Goal: Task Accomplishment & Management: Manage account settings

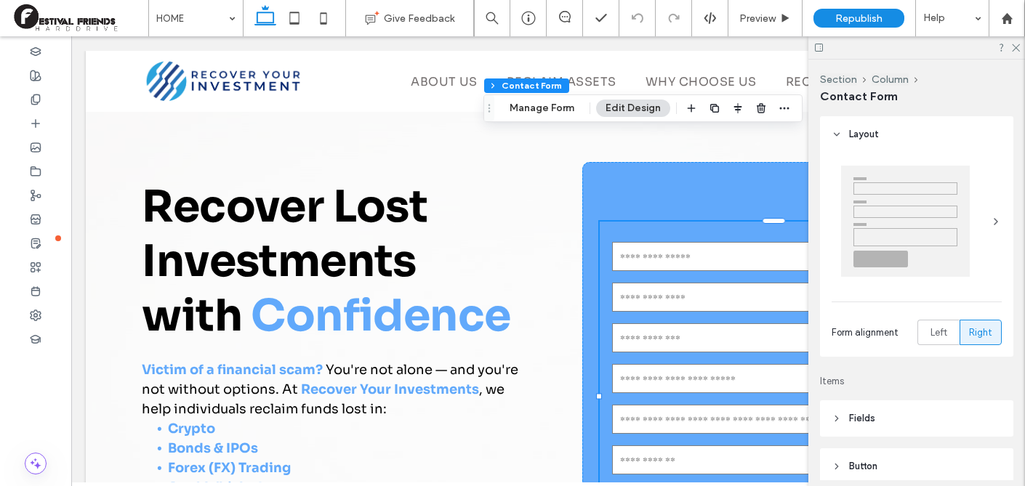
type input "*"
type input "***"
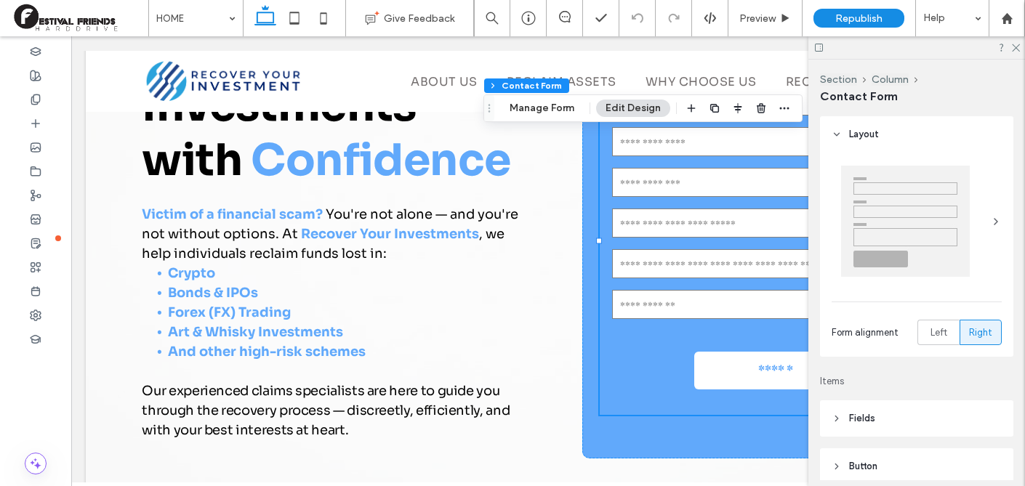
scroll to position [156, 0]
click at [1019, 47] on icon at bounding box center [1015, 46] width 9 height 9
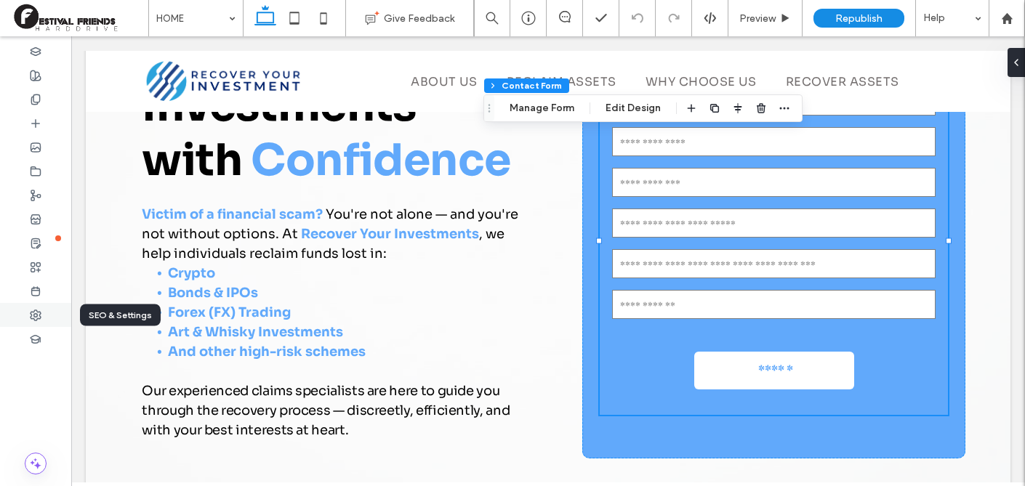
click at [34, 311] on use at bounding box center [36, 315] width 10 height 10
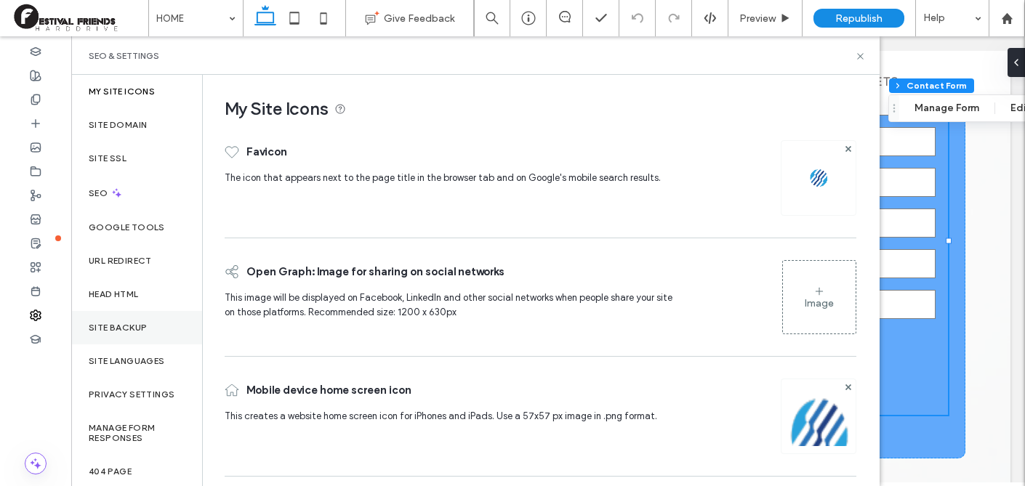
scroll to position [1, 0]
click at [152, 333] on div "Site backup" at bounding box center [136, 326] width 131 height 33
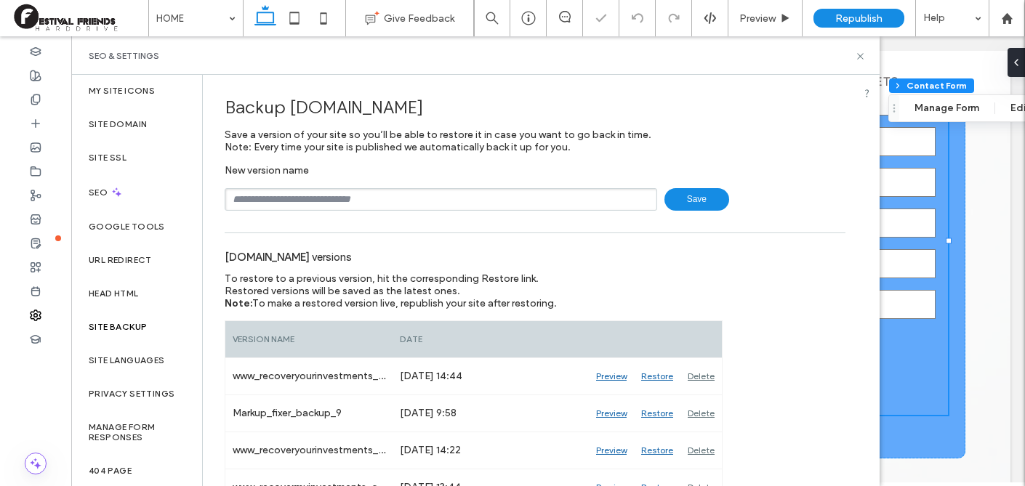
click at [467, 199] on input "text" at bounding box center [441, 199] width 433 height 23
click at [695, 199] on span "Save" at bounding box center [697, 199] width 65 height 23
click at [483, 194] on input "text" at bounding box center [441, 199] width 433 height 23
type input "**********"
click at [686, 210] on div "**********" at bounding box center [535, 402] width 665 height 654
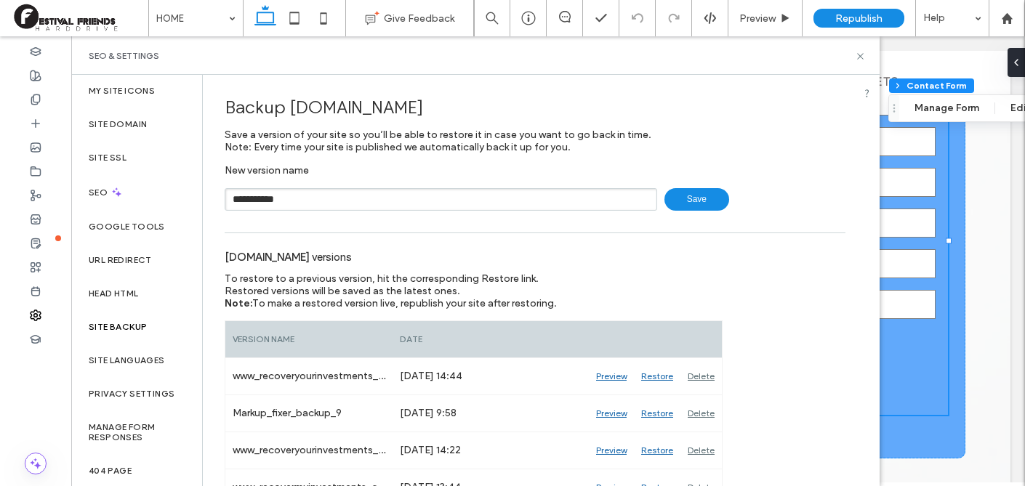
click at [689, 201] on span "Save" at bounding box center [697, 199] width 65 height 23
click at [862, 56] on icon at bounding box center [860, 56] width 11 height 11
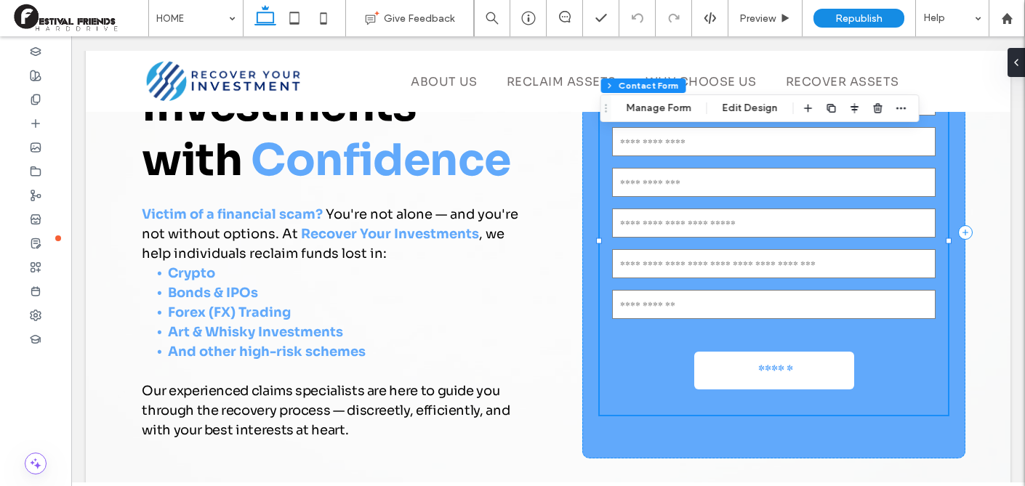
click at [662, 386] on form "Name: Email: Phone: Amount of Funds Invested: Type of Investment / [GEOGRAPHIC_…" at bounding box center [774, 240] width 348 height 349
click at [881, 108] on icon "button" at bounding box center [878, 109] width 12 height 12
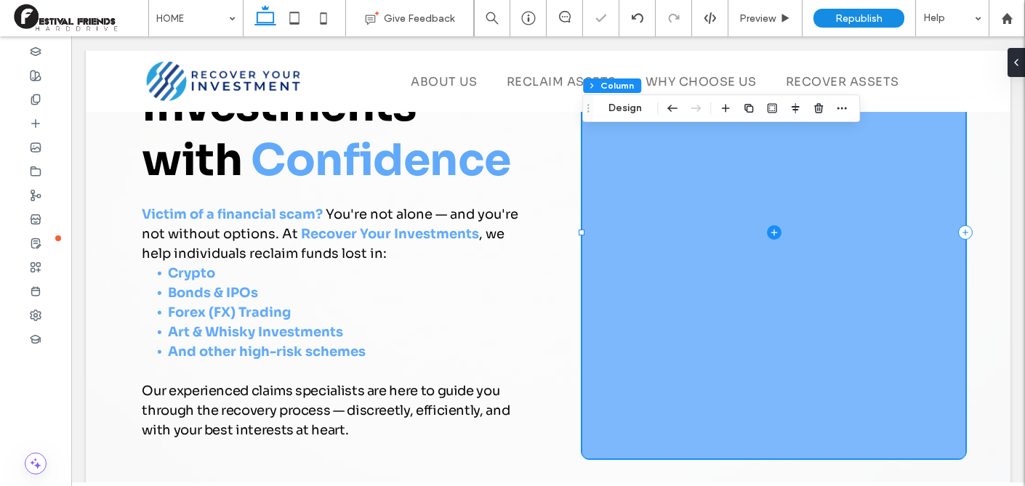
click at [771, 231] on icon at bounding box center [774, 232] width 15 height 15
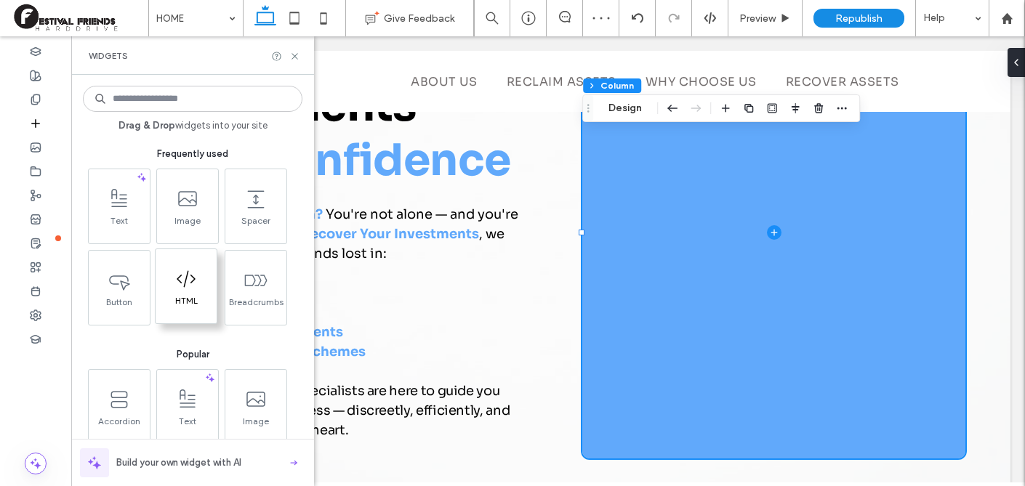
drag, startPoint x: 193, startPoint y: 276, endPoint x: 151, endPoint y: 316, distance: 57.6
click at [193, 276] on icon at bounding box center [186, 279] width 23 height 23
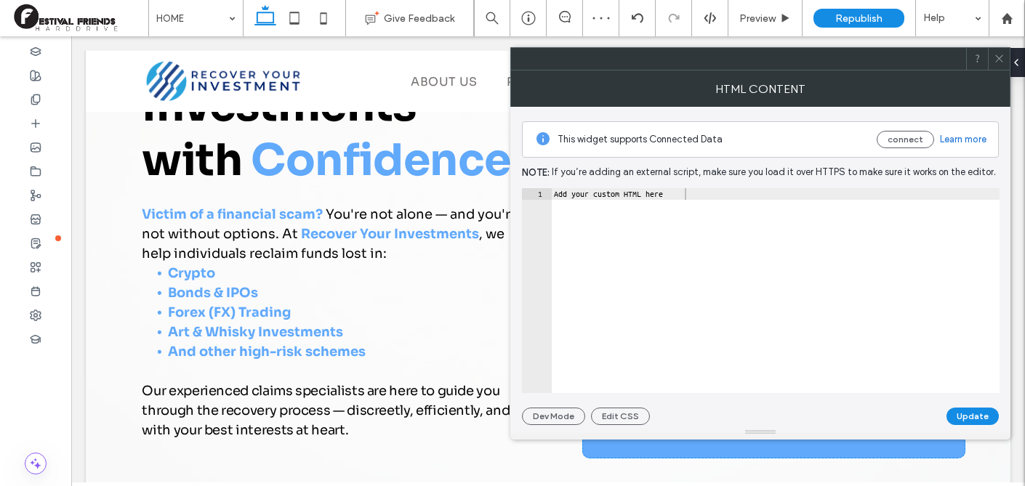
type textarea "**********"
drag, startPoint x: 701, startPoint y: 197, endPoint x: 524, endPoint y: 197, distance: 176.7
click at [525, 197] on div "**********" at bounding box center [761, 290] width 478 height 205
paste textarea "Cursor at row 1"
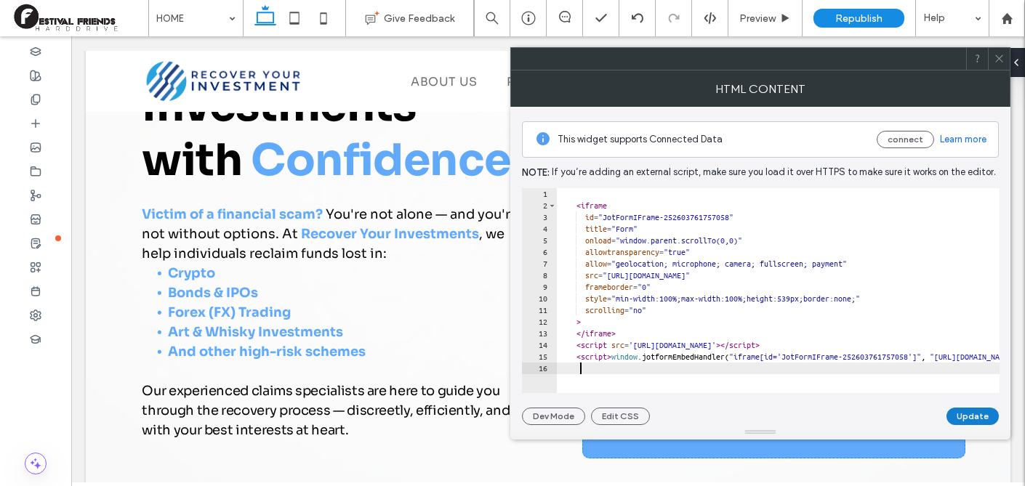
click at [976, 414] on button "Update" at bounding box center [973, 416] width 52 height 17
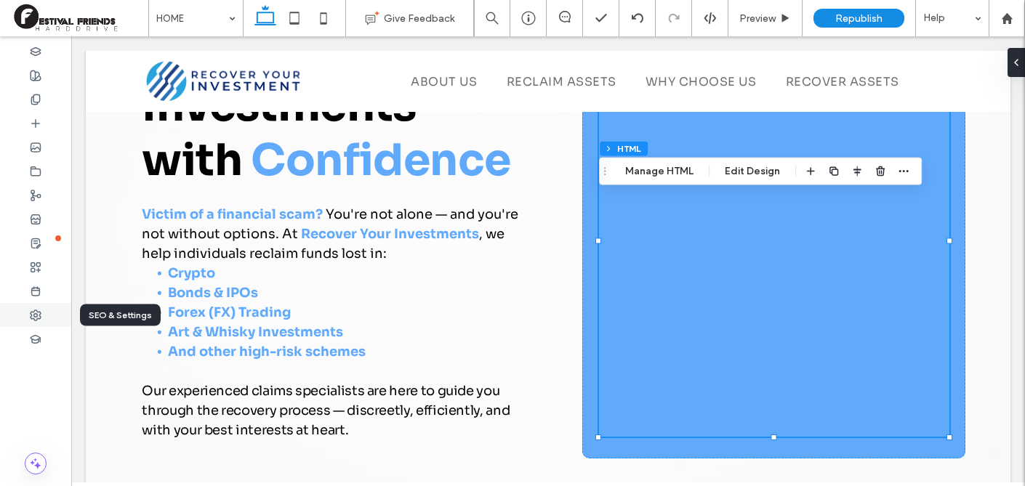
click at [44, 311] on div at bounding box center [35, 315] width 71 height 24
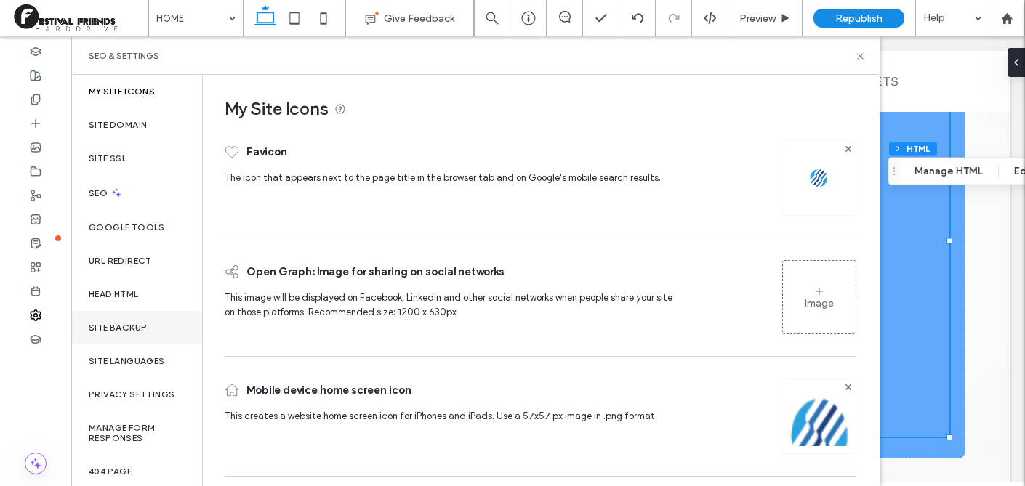
click at [124, 321] on div "Site backup" at bounding box center [136, 327] width 131 height 33
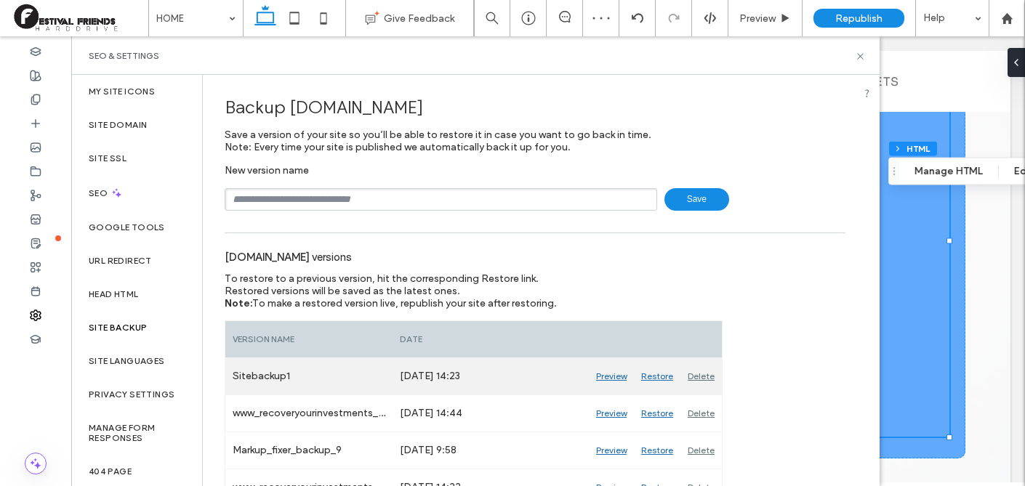
click at [660, 378] on div "Restore" at bounding box center [657, 376] width 47 height 36
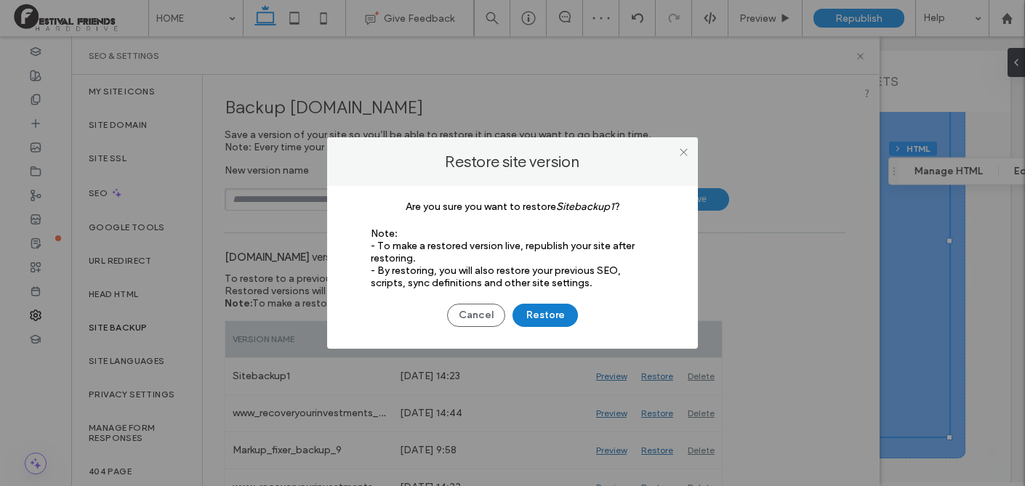
click at [537, 312] on button "Restore" at bounding box center [545, 315] width 65 height 23
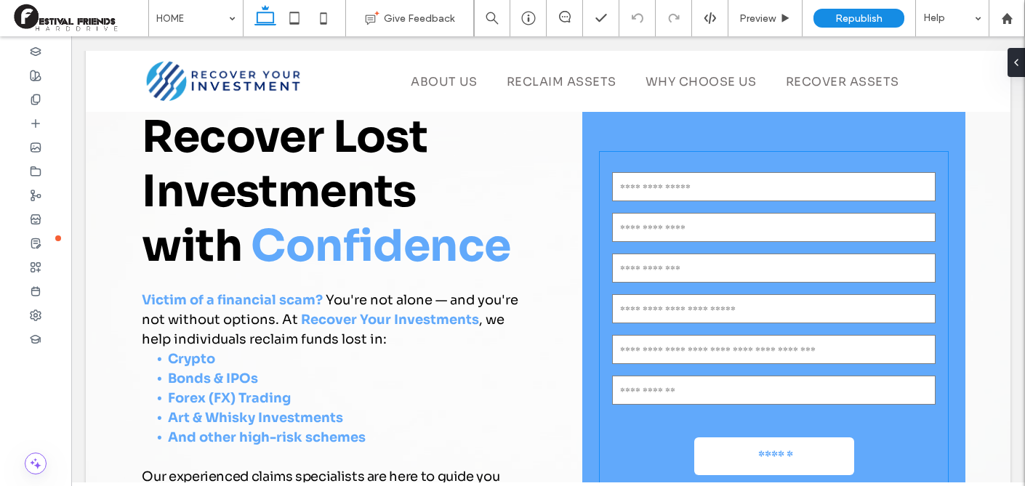
scroll to position [50, 0]
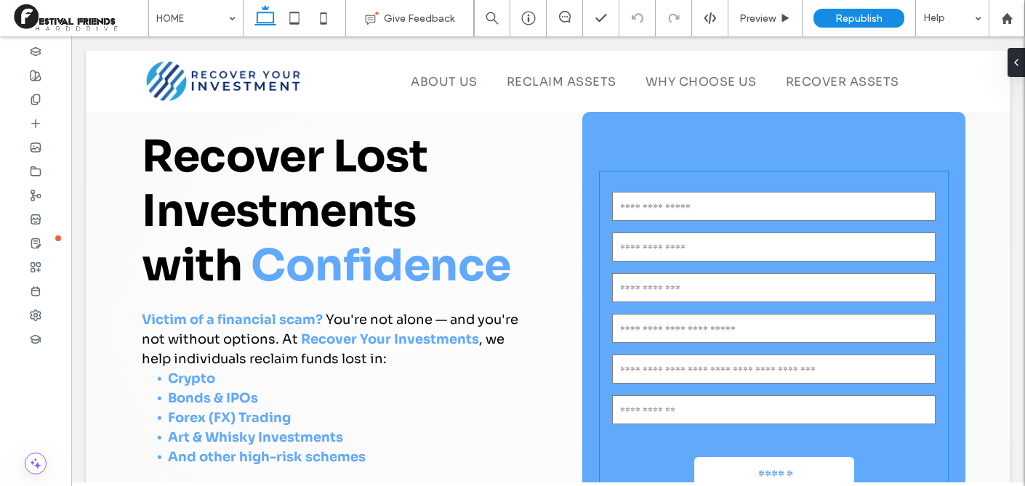
click at [662, 233] on input "email" at bounding box center [774, 247] width 324 height 29
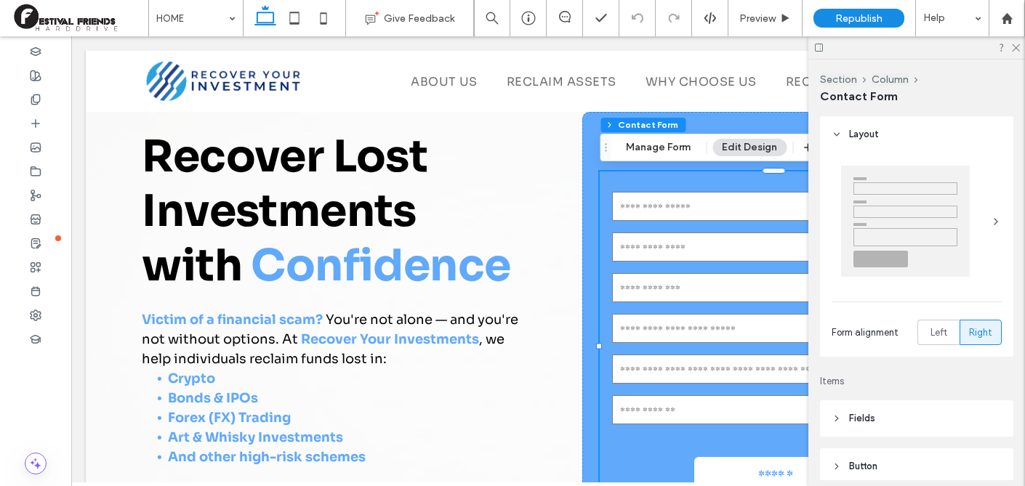
type input "*"
type input "***"
click at [1017, 49] on use at bounding box center [1016, 48] width 8 height 8
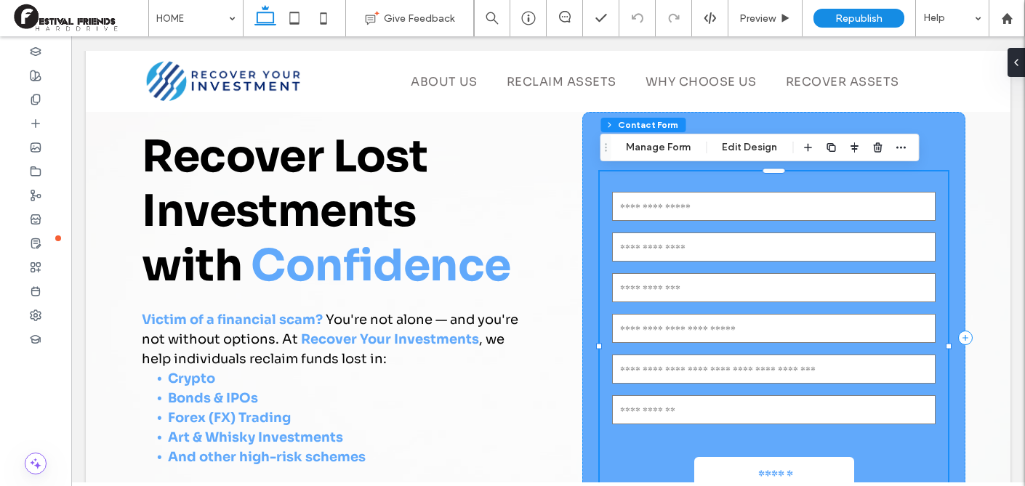
click at [745, 310] on form "Name: Email: Phone: Amount of Funds Invested: Type of Investment / [GEOGRAPHIC_…" at bounding box center [774, 346] width 348 height 349
click at [626, 147] on button "Manage Form" at bounding box center [659, 147] width 84 height 17
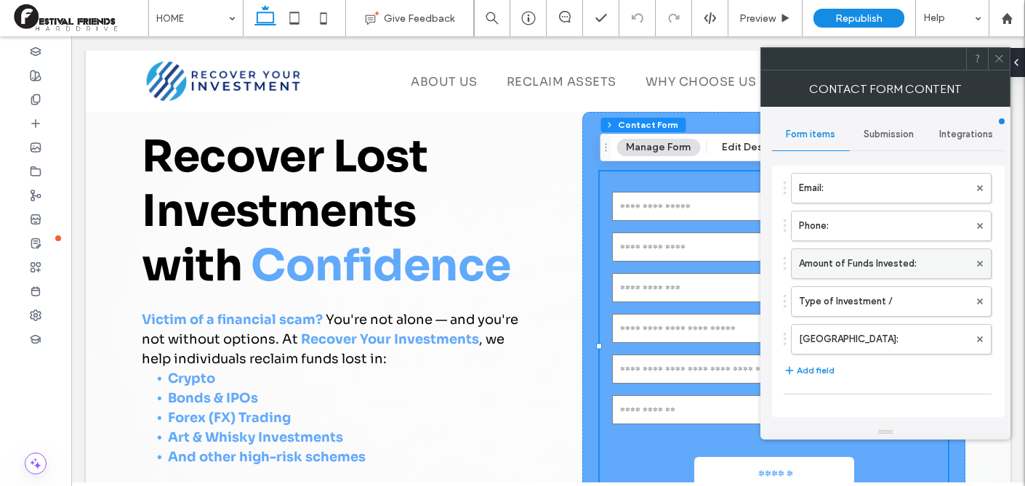
scroll to position [100, 0]
click at [870, 262] on label "Amount of Funds Invested:" at bounding box center [884, 263] width 170 height 29
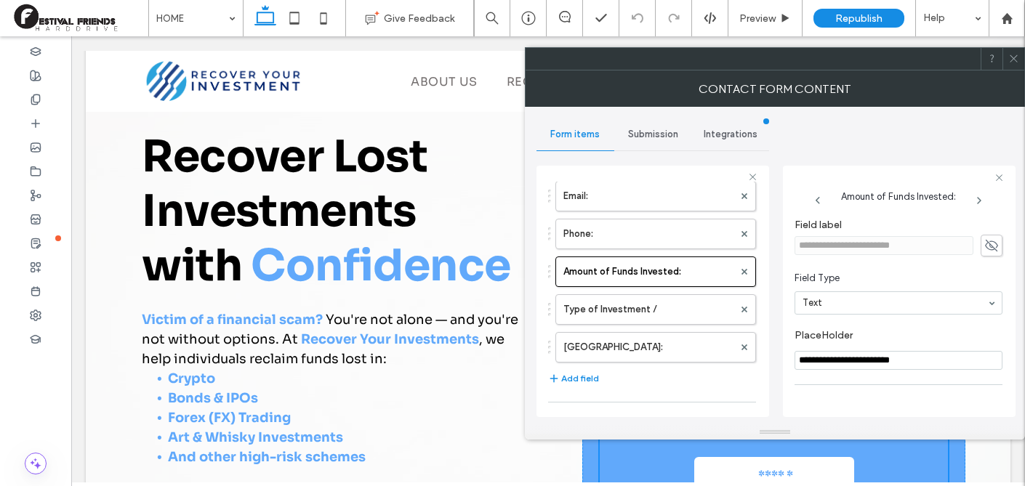
drag, startPoint x: 930, startPoint y: 369, endPoint x: 772, endPoint y: 367, distance: 157.8
click at [769, 367] on div "**********" at bounding box center [653, 289] width 233 height 270
drag, startPoint x: 940, startPoint y: 362, endPoint x: 789, endPoint y: 358, distance: 151.3
click at [789, 358] on div "**********" at bounding box center [899, 292] width 233 height 252
click at [629, 315] on label "Type of Investment /" at bounding box center [649, 309] width 170 height 29
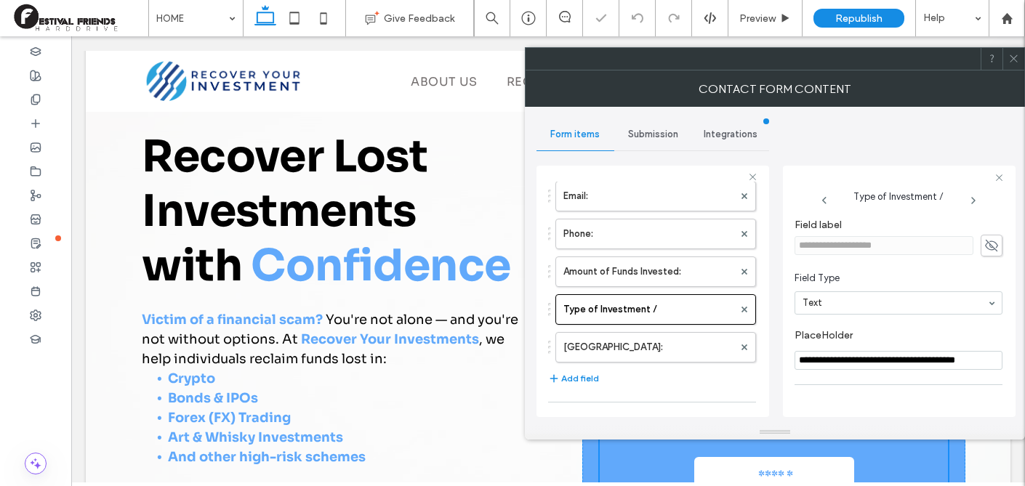
click at [893, 362] on input "**********" at bounding box center [899, 360] width 208 height 19
click at [663, 347] on label "[GEOGRAPHIC_DATA]:" at bounding box center [649, 347] width 170 height 29
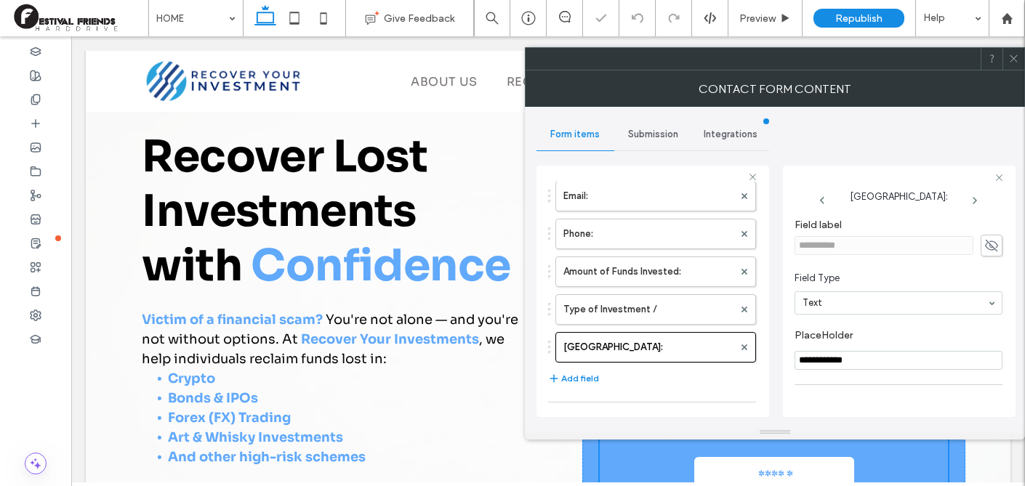
drag, startPoint x: 868, startPoint y: 361, endPoint x: 770, endPoint y: 360, distance: 98.2
click at [771, 361] on div "**********" at bounding box center [775, 266] width 477 height 318
click at [620, 317] on label "Type of Investment /" at bounding box center [649, 309] width 170 height 29
type input "**********"
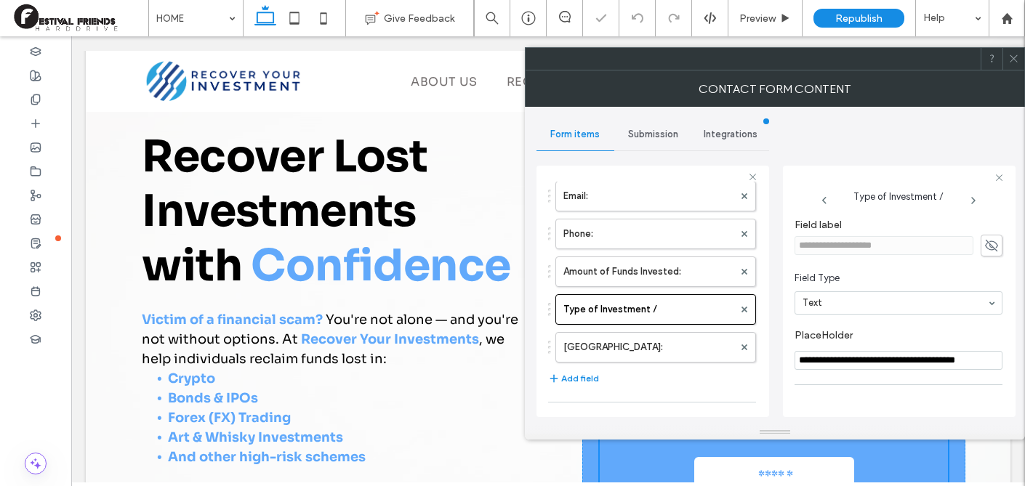
click at [929, 356] on input "**********" at bounding box center [899, 360] width 208 height 19
click at [1013, 64] on span at bounding box center [1014, 59] width 11 height 22
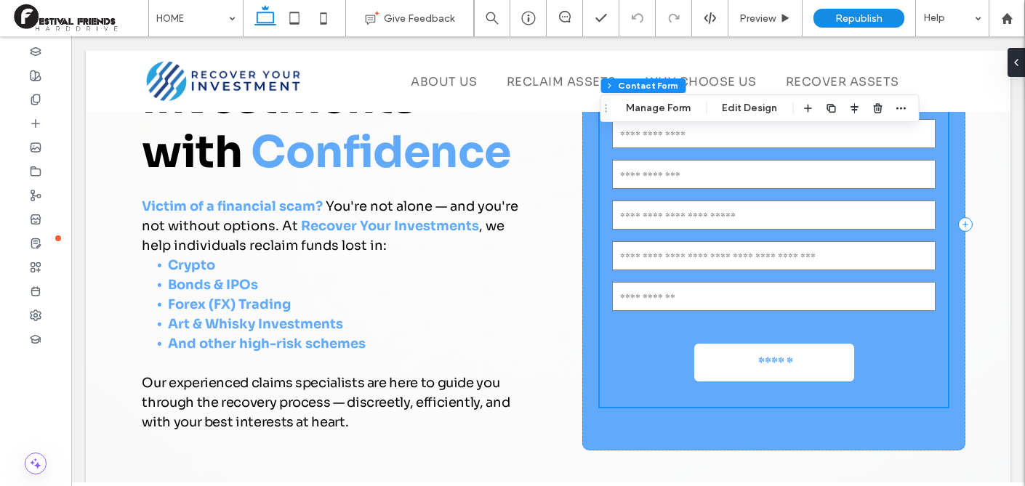
scroll to position [162, 0]
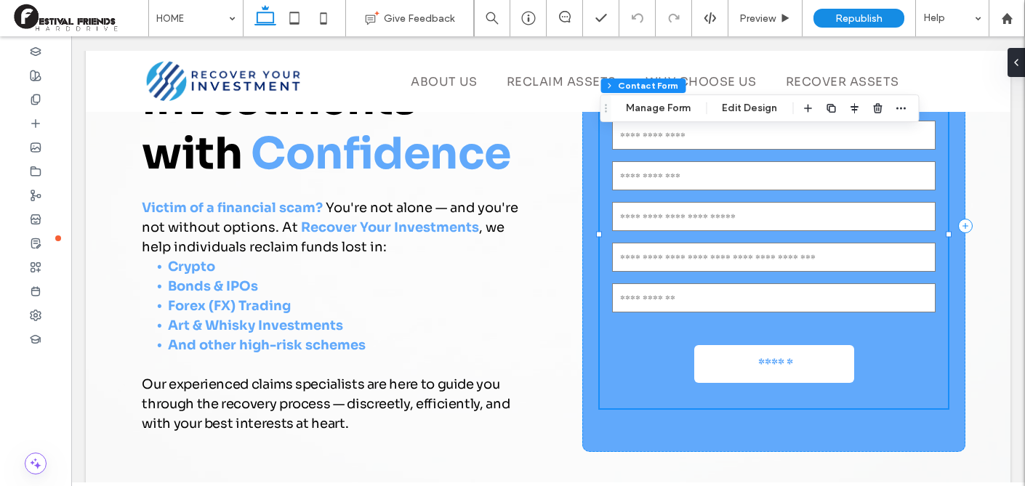
click at [892, 347] on form "Name: Email: Phone: Amount of Funds Invested: Type of Investment / [GEOGRAPHIC_…" at bounding box center [774, 234] width 348 height 349
click at [873, 116] on span "button" at bounding box center [877, 108] width 17 height 17
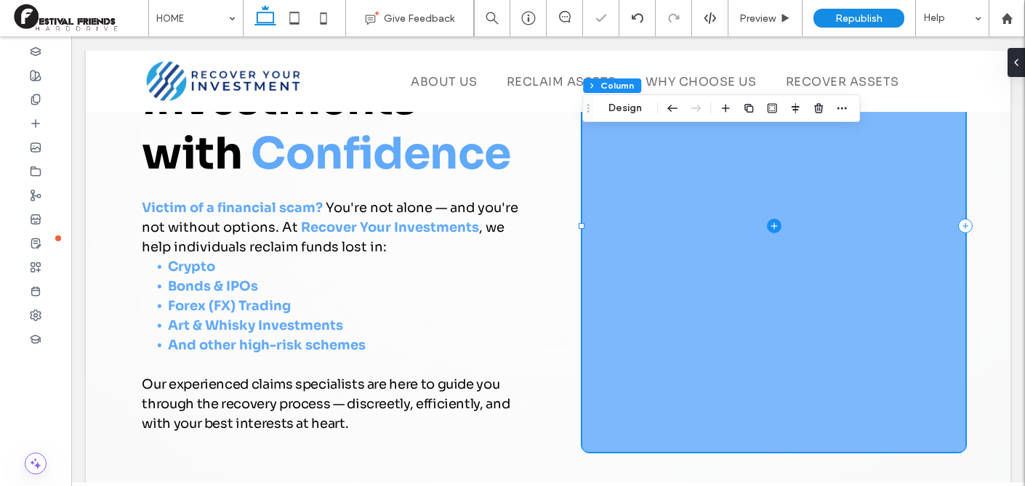
click at [774, 220] on icon at bounding box center [774, 226] width 15 height 15
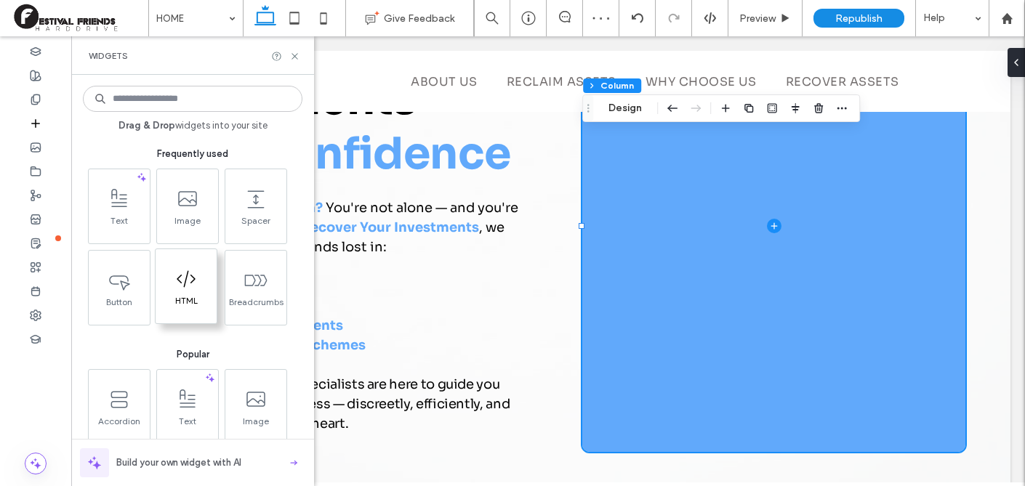
drag, startPoint x: 209, startPoint y: 286, endPoint x: 161, endPoint y: 246, distance: 62.6
click at [209, 286] on span at bounding box center [186, 278] width 61 height 33
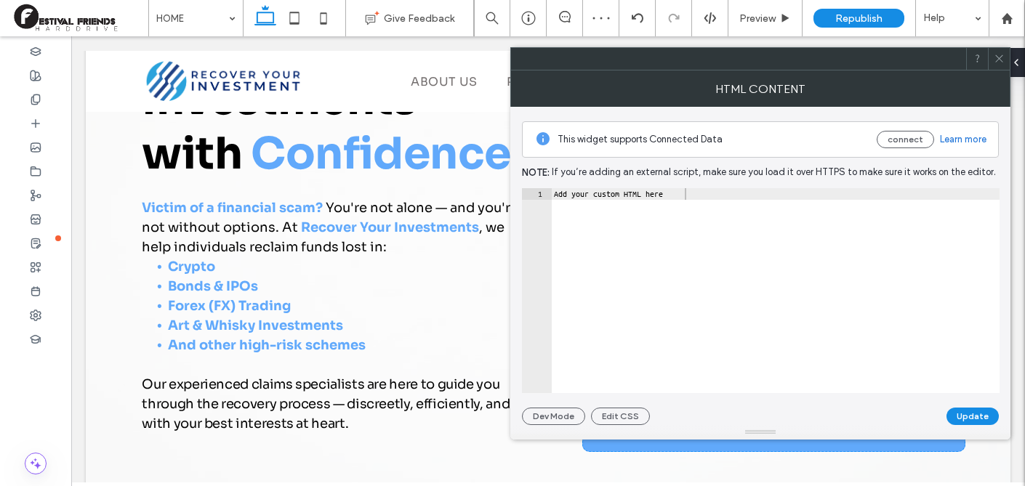
type textarea "**********"
click at [677, 194] on div "Add your custom HTML here" at bounding box center [775, 302] width 449 height 228
paste textarea "Cursor at row 1"
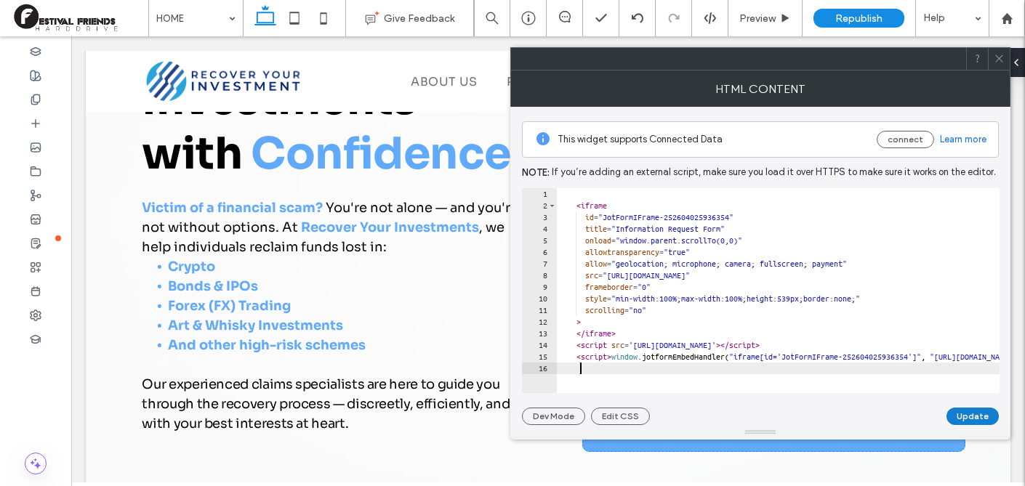
click at [969, 409] on button "Update" at bounding box center [973, 416] width 52 height 17
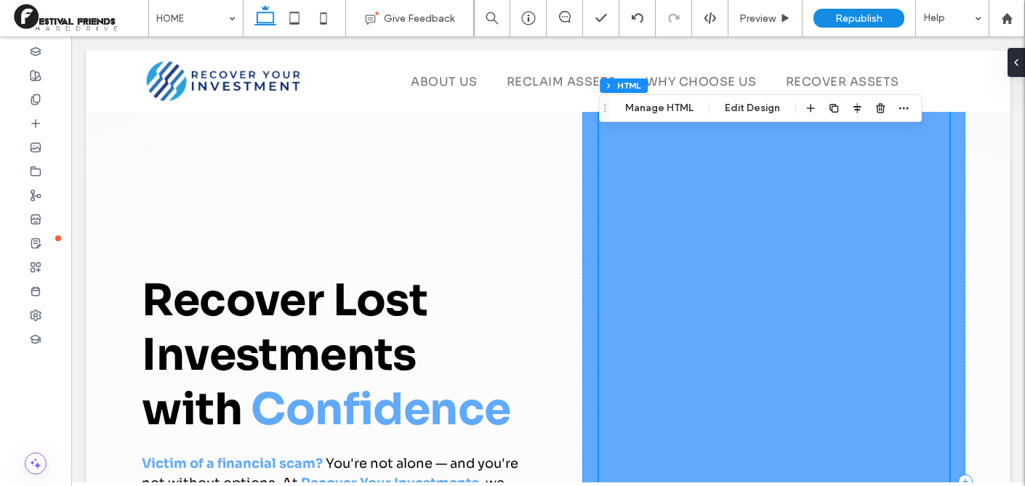
scroll to position [0, 0]
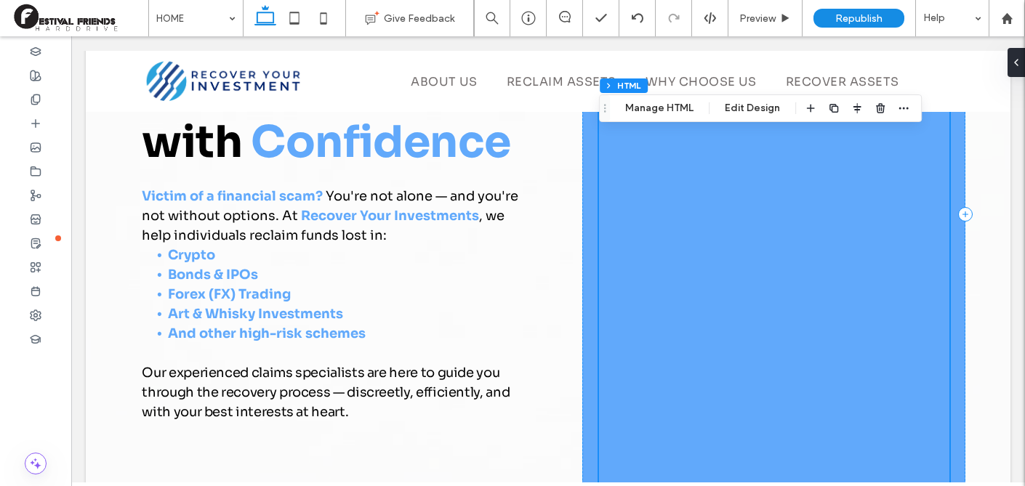
scroll to position [586, 0]
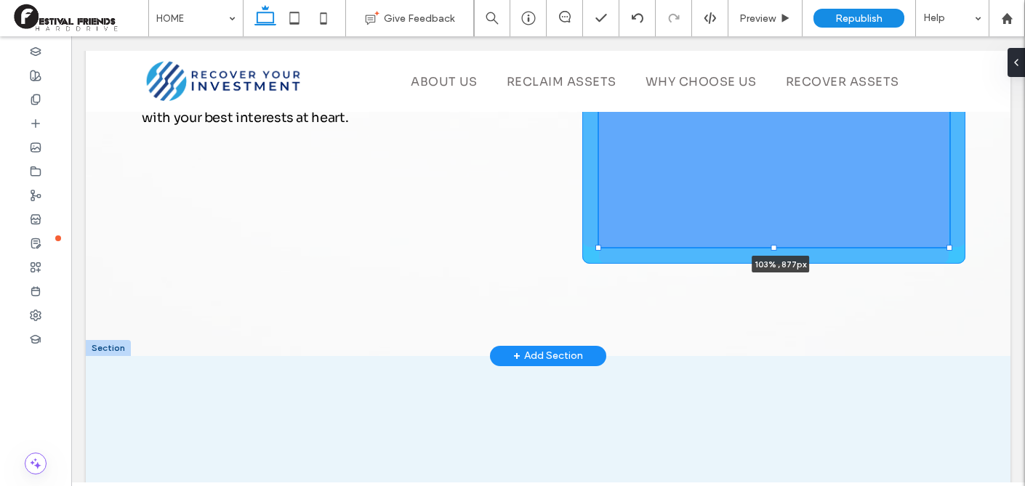
drag, startPoint x: 950, startPoint y: 438, endPoint x: 957, endPoint y: 342, distance: 96.2
type input "****"
type input "***"
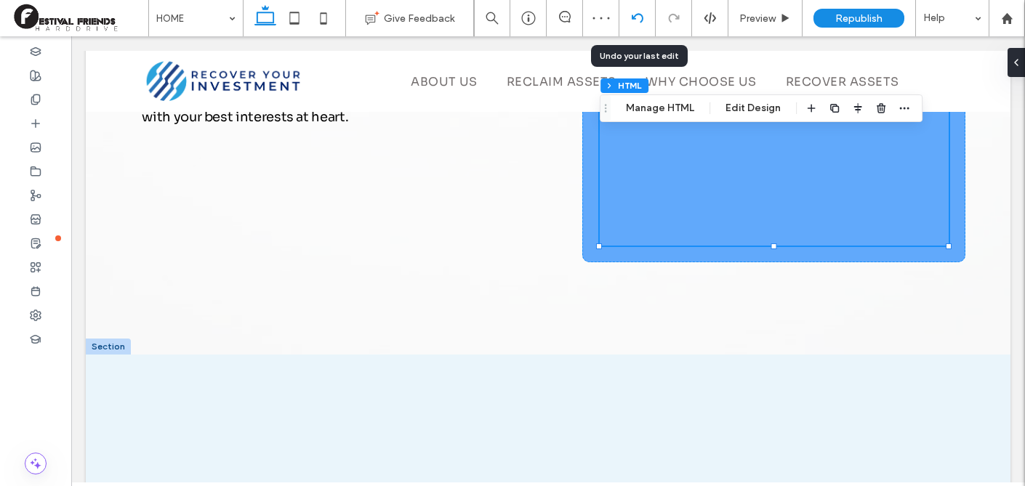
click at [637, 21] on icon at bounding box center [638, 18] width 12 height 12
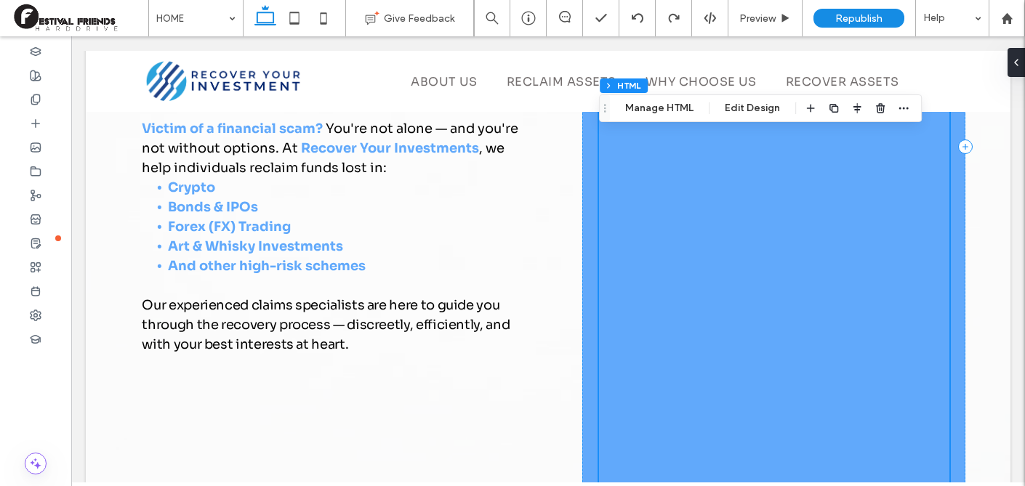
scroll to position [644, 0]
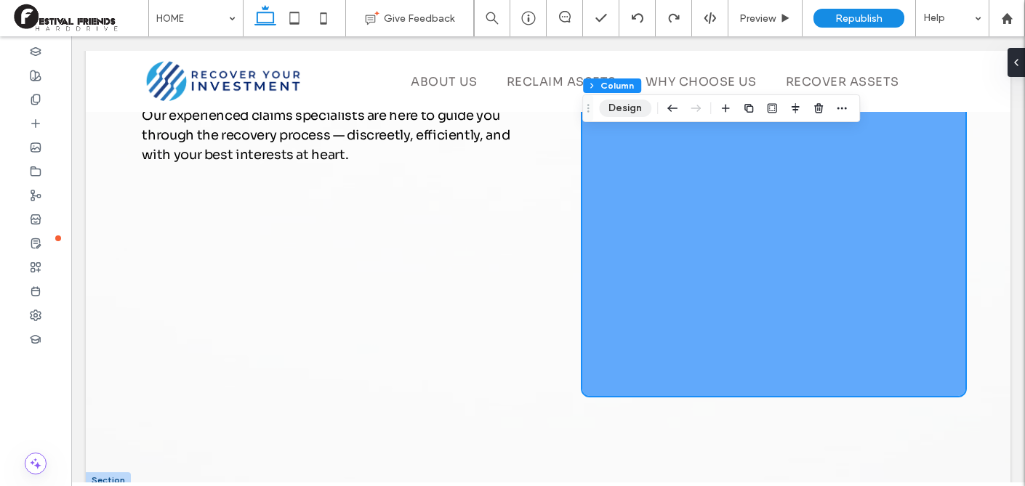
click at [631, 116] on button "Design" at bounding box center [625, 108] width 52 height 17
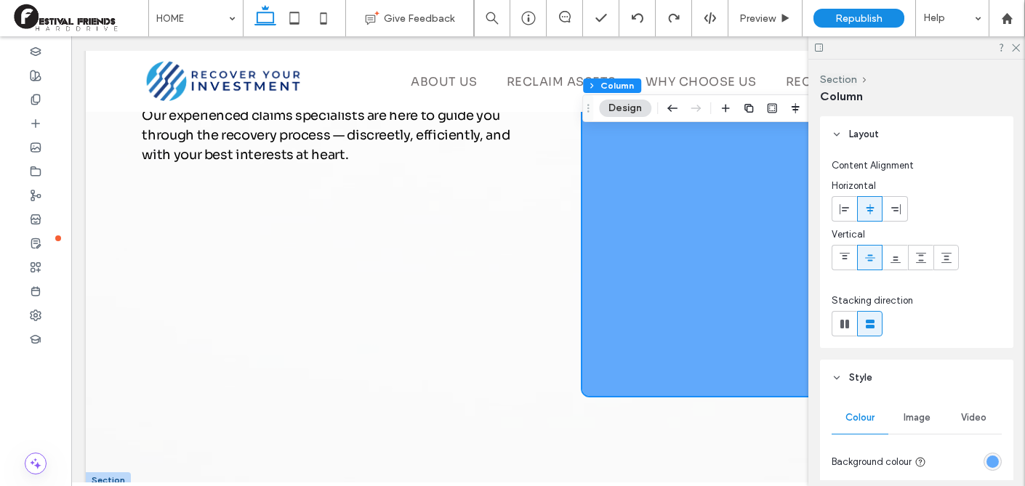
click at [993, 462] on div "rgba(97, 169, 251, 1)" at bounding box center [993, 462] width 12 height 12
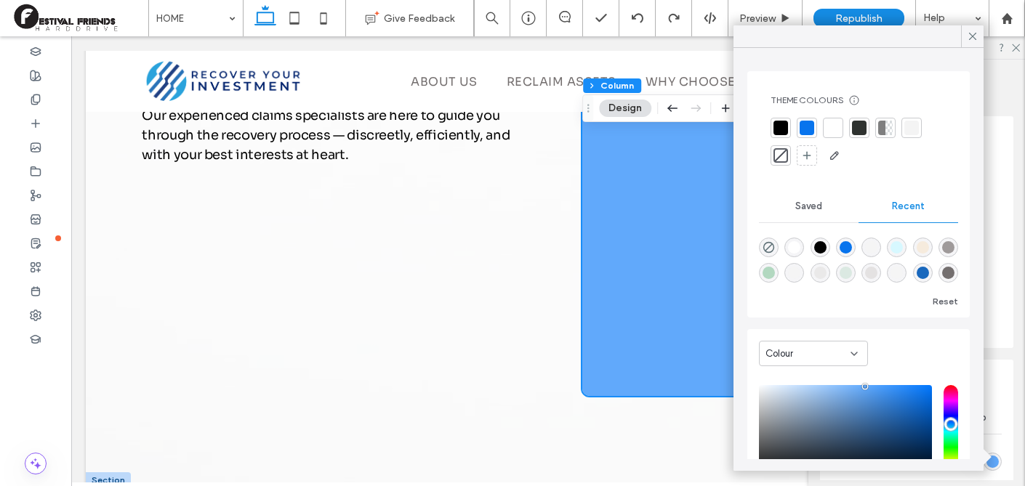
scroll to position [111, 0]
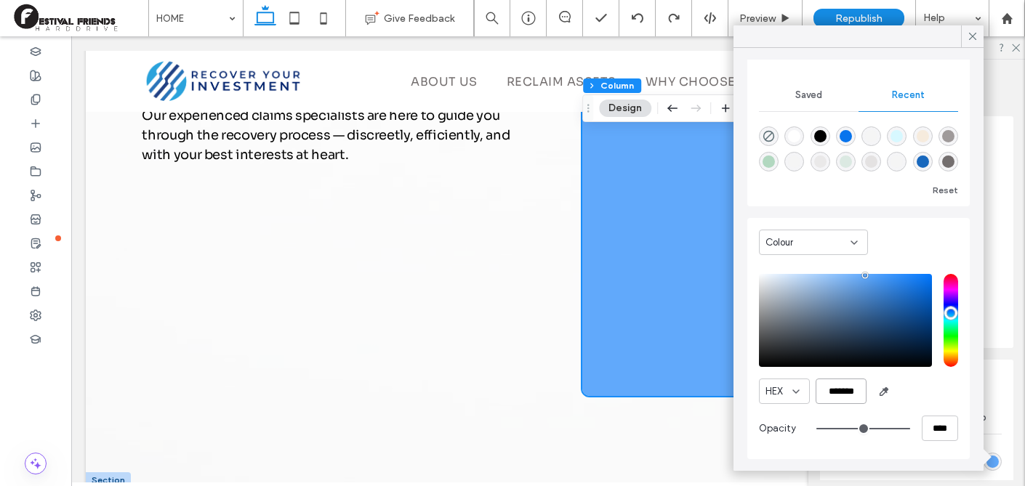
click at [858, 395] on input "*******" at bounding box center [841, 391] width 51 height 25
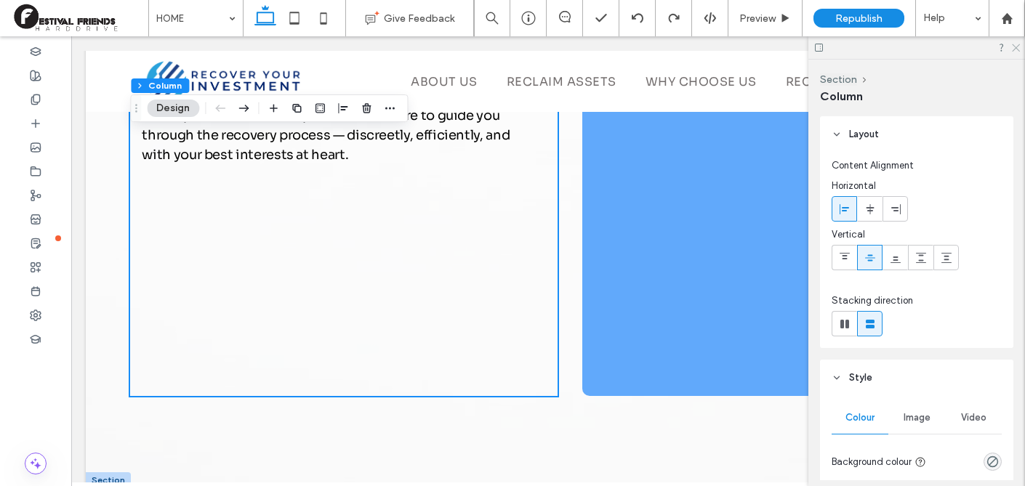
click at [1012, 45] on icon at bounding box center [1015, 46] width 9 height 9
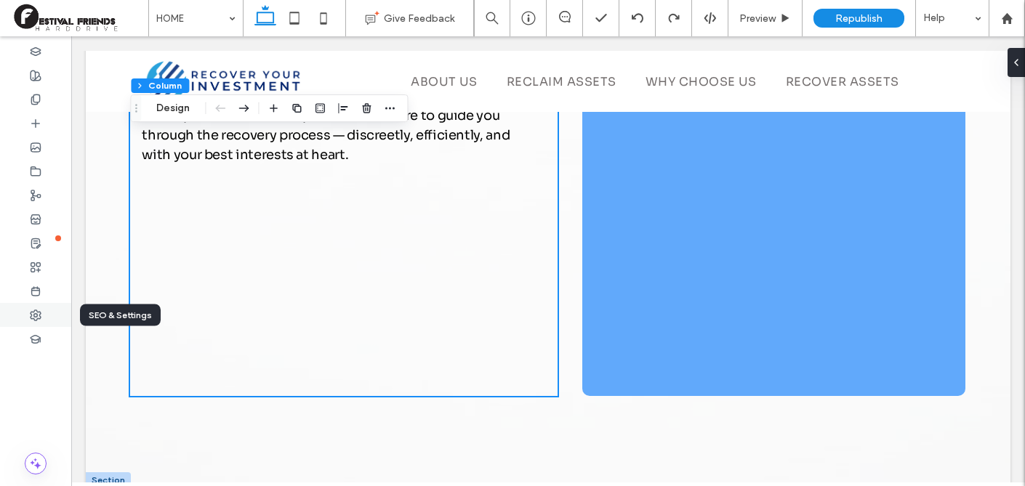
click at [36, 316] on use at bounding box center [36, 315] width 10 height 10
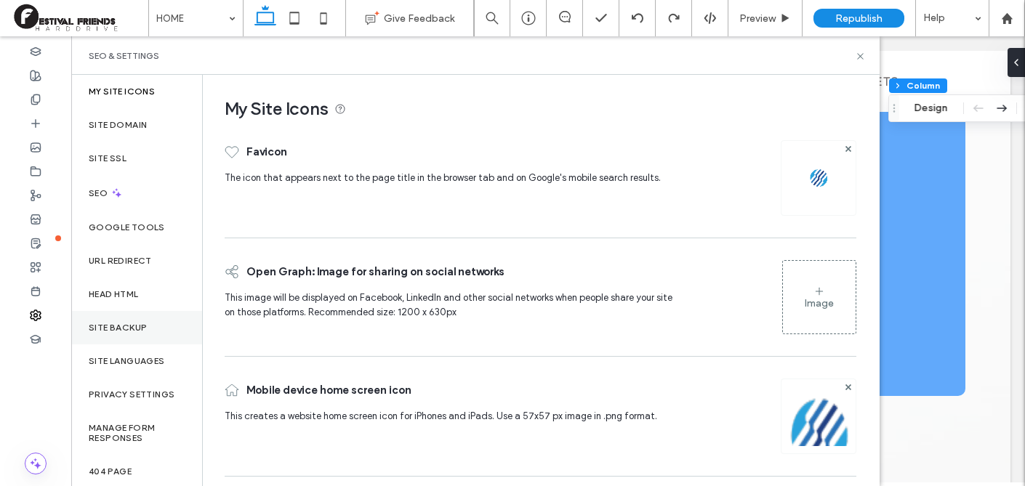
click at [130, 327] on label "Site backup" at bounding box center [118, 328] width 58 height 10
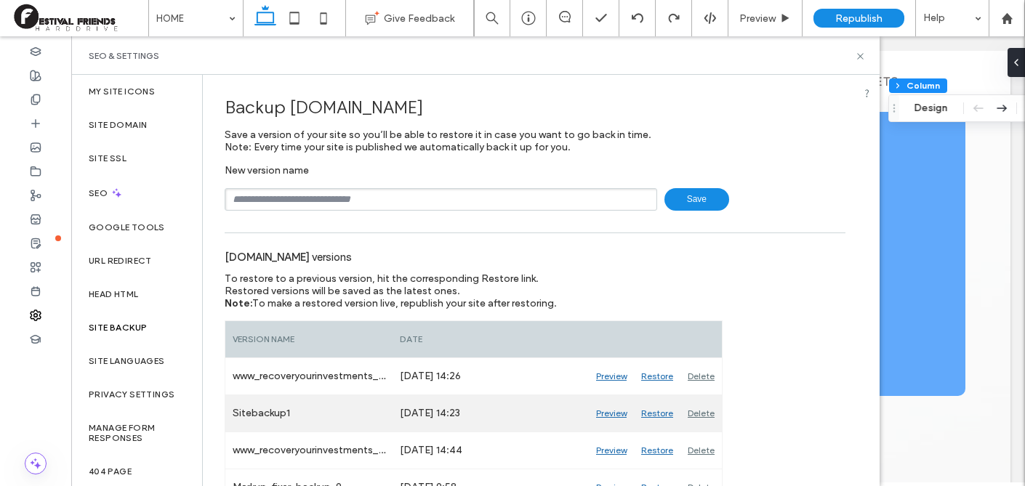
click at [659, 415] on div "Restore" at bounding box center [657, 414] width 47 height 36
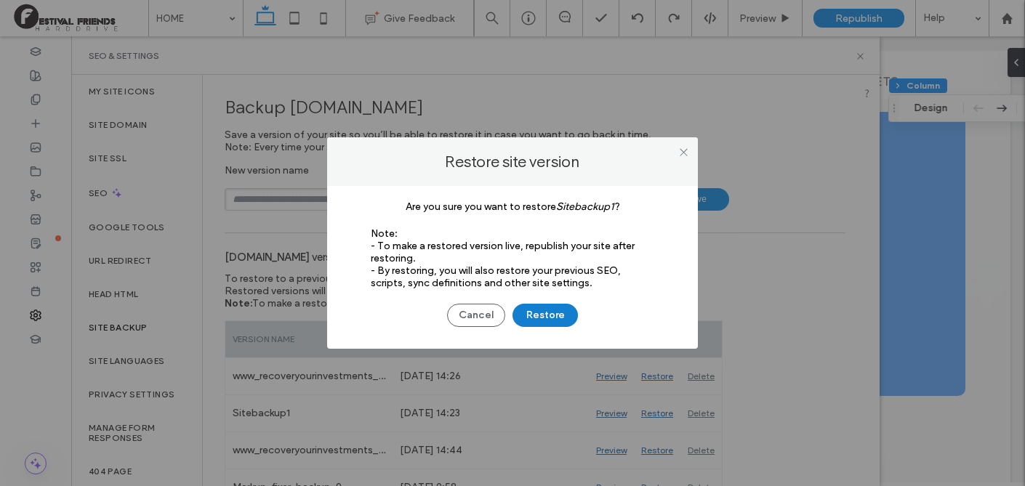
click at [557, 310] on button "Restore" at bounding box center [545, 315] width 65 height 23
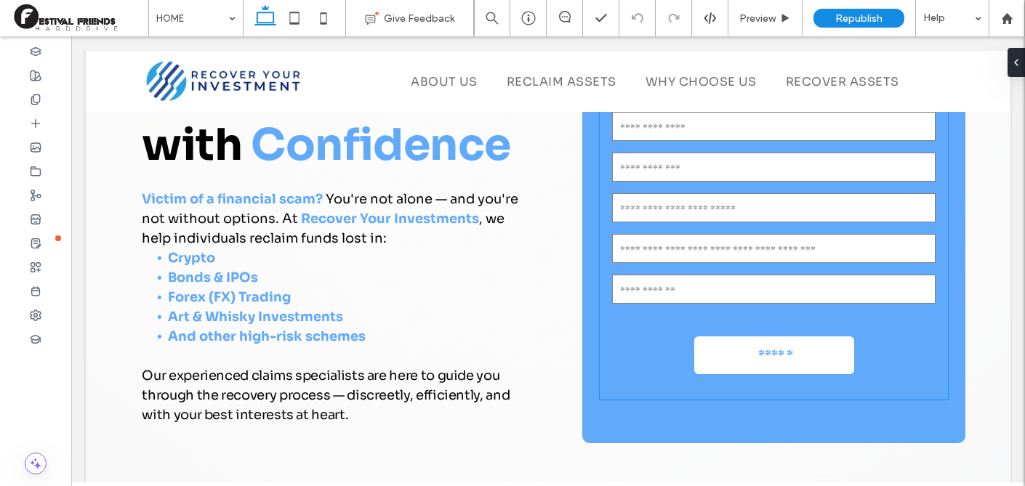
click at [878, 359] on form "Name: Email: Phone: Amount of Funds Invested: Type of Investment / [GEOGRAPHIC_…" at bounding box center [774, 225] width 348 height 349
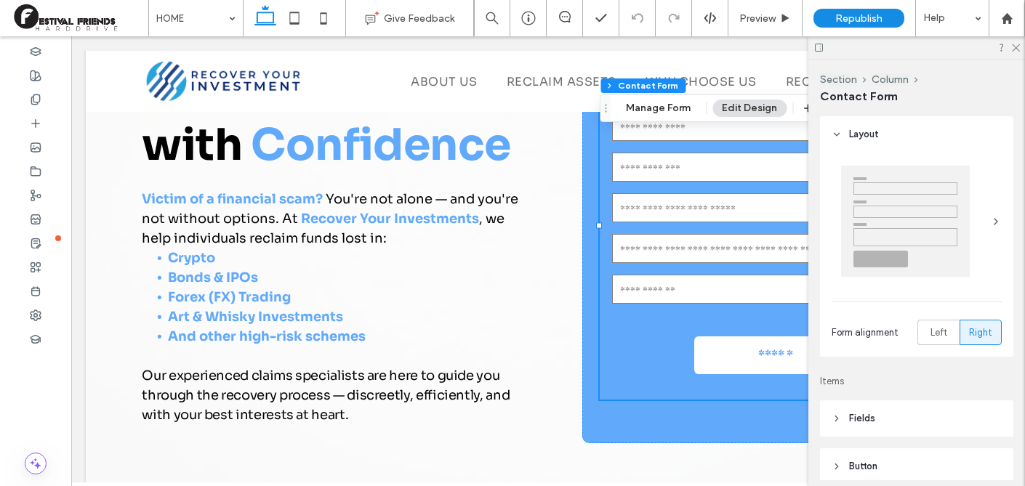
type input "*"
type input "***"
click at [1019, 52] on div at bounding box center [917, 47] width 217 height 23
click at [1017, 43] on icon at bounding box center [1015, 46] width 9 height 9
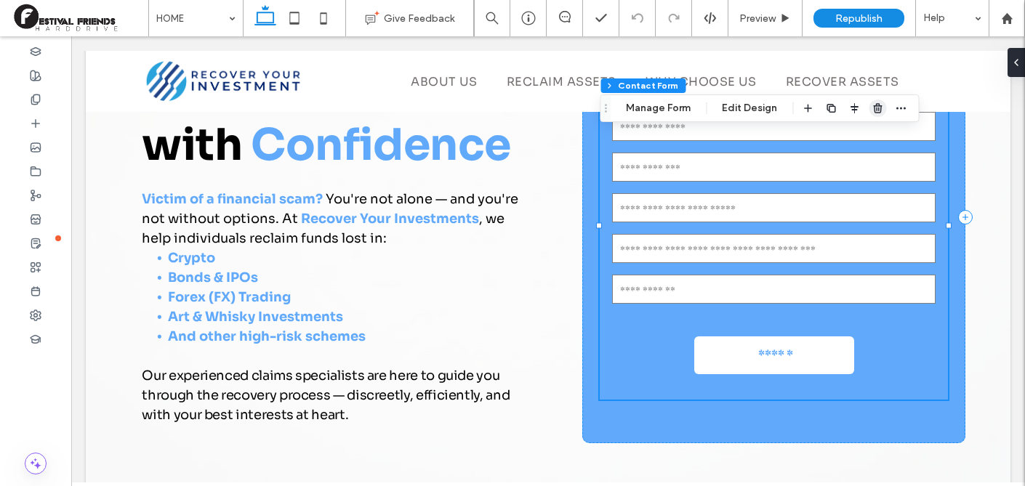
click at [877, 109] on use "button" at bounding box center [877, 107] width 9 height 9
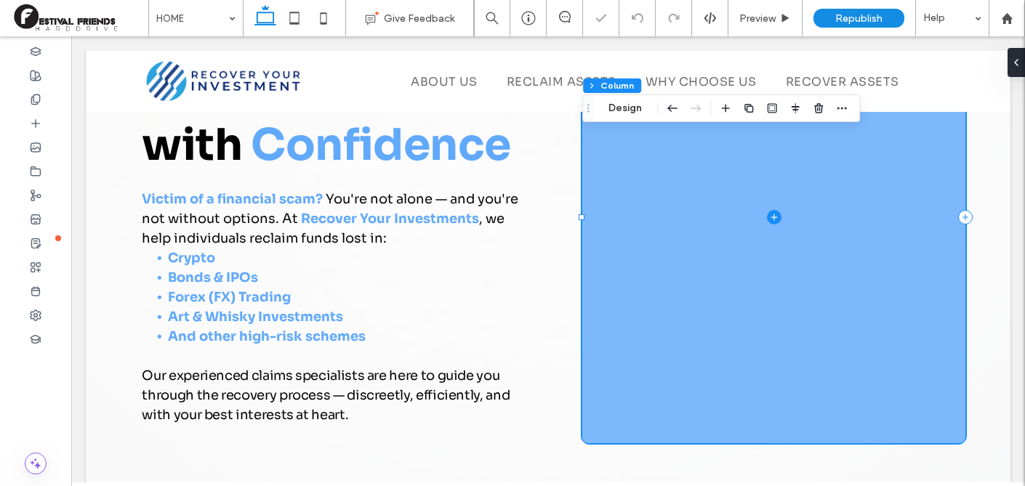
click at [771, 225] on span at bounding box center [773, 217] width 383 height 452
click at [777, 218] on icon at bounding box center [774, 217] width 15 height 15
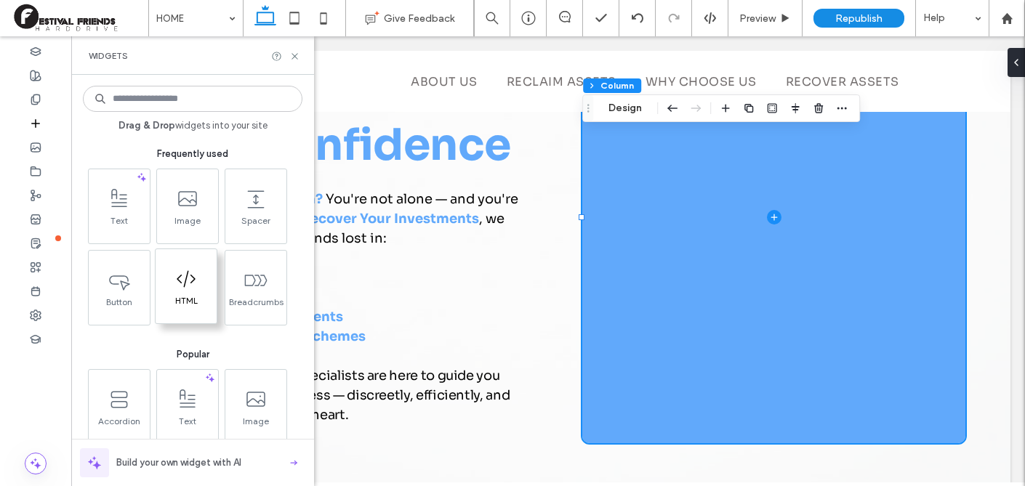
click at [193, 288] on icon at bounding box center [186, 279] width 23 height 23
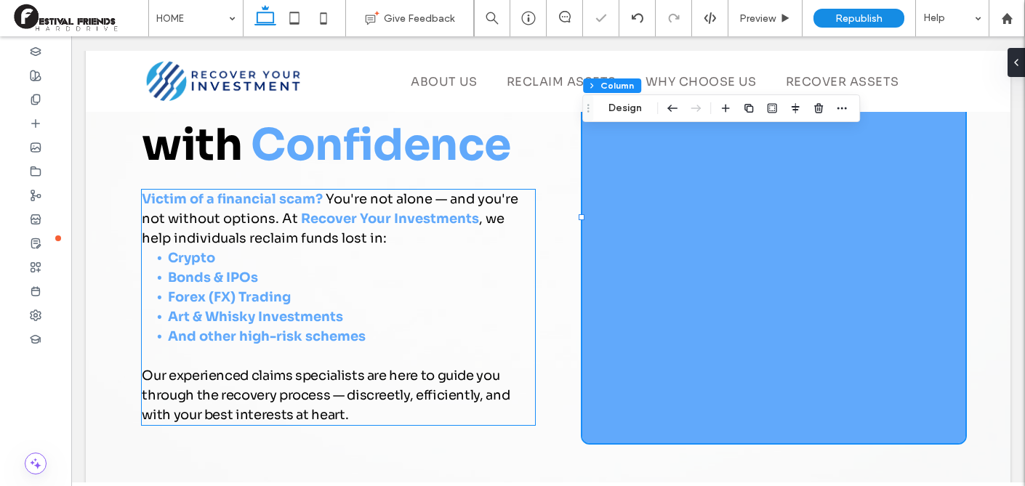
click at [199, 276] on strong "Bonds & IPOs" at bounding box center [213, 278] width 90 height 16
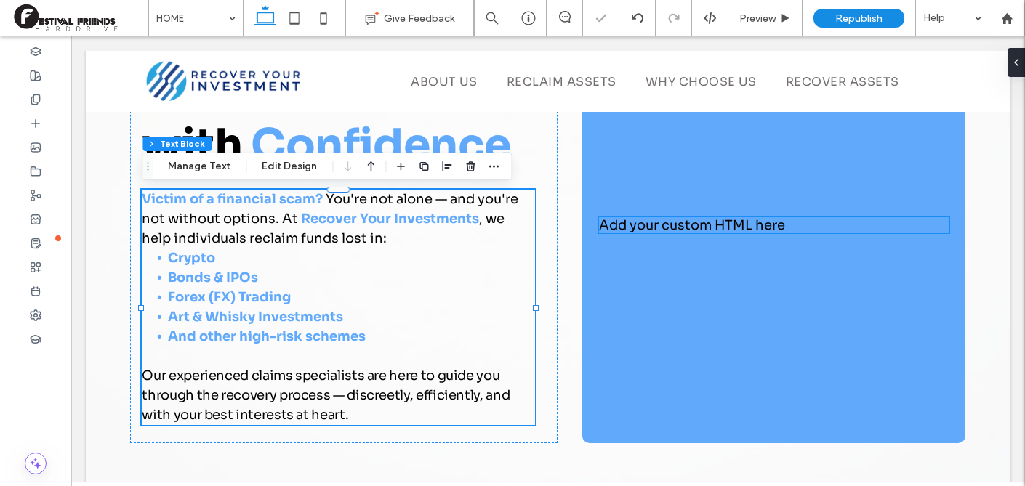
click at [792, 223] on div "Add your custom HTML here" at bounding box center [774, 225] width 350 height 16
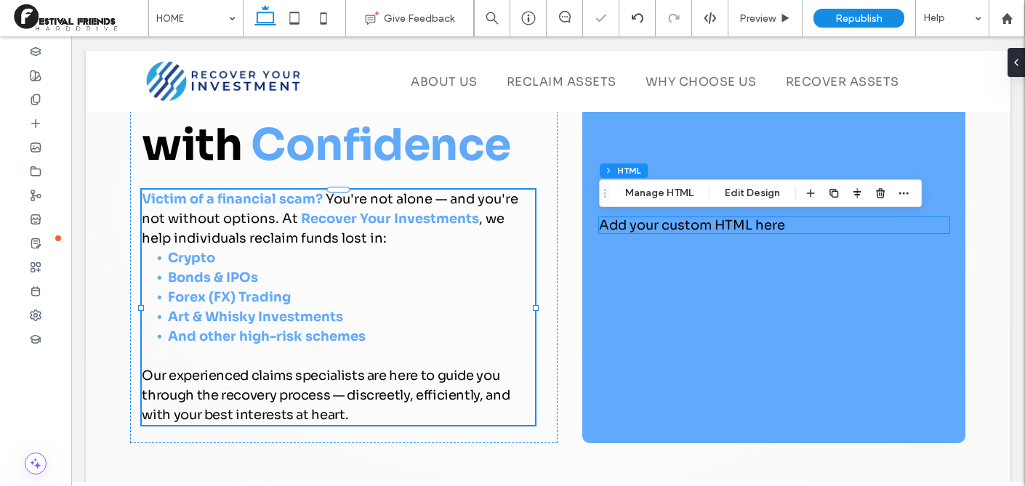
click at [792, 223] on div "Add your custom HTML here" at bounding box center [774, 225] width 350 height 16
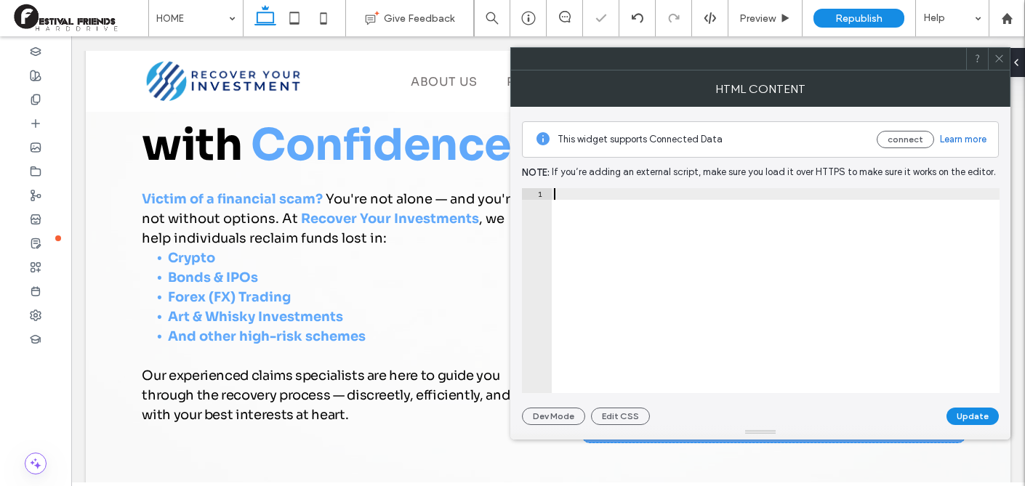
click at [792, 223] on div at bounding box center [775, 302] width 449 height 228
type textarea "**********"
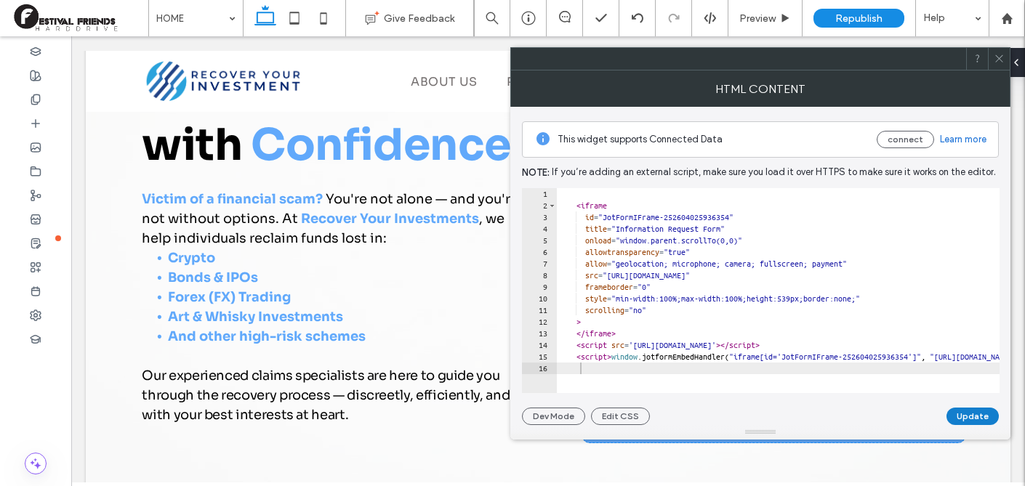
click at [969, 421] on button "Update" at bounding box center [973, 416] width 52 height 17
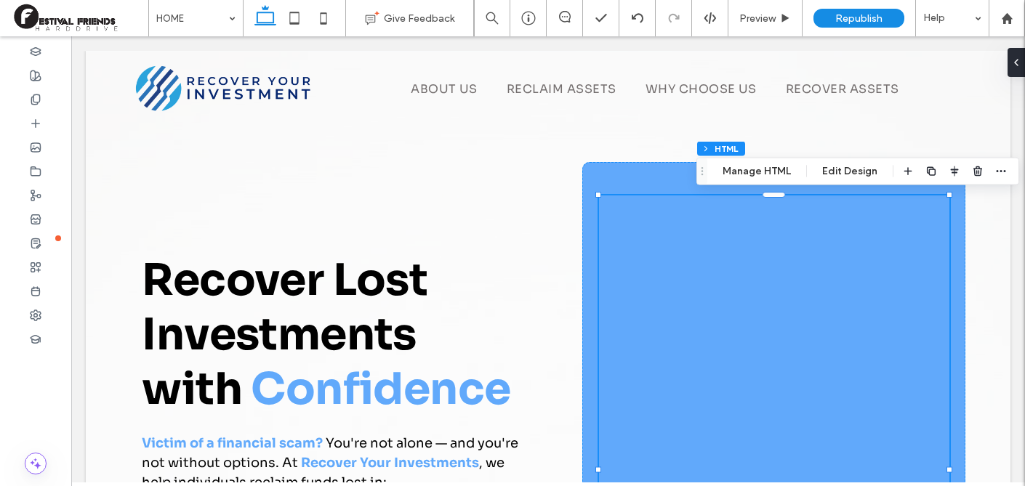
click at [972, 142] on div "Recover Lost Investments with Confidence Victim of a financial scam? You're not…" at bounding box center [548, 452] width 873 height 803
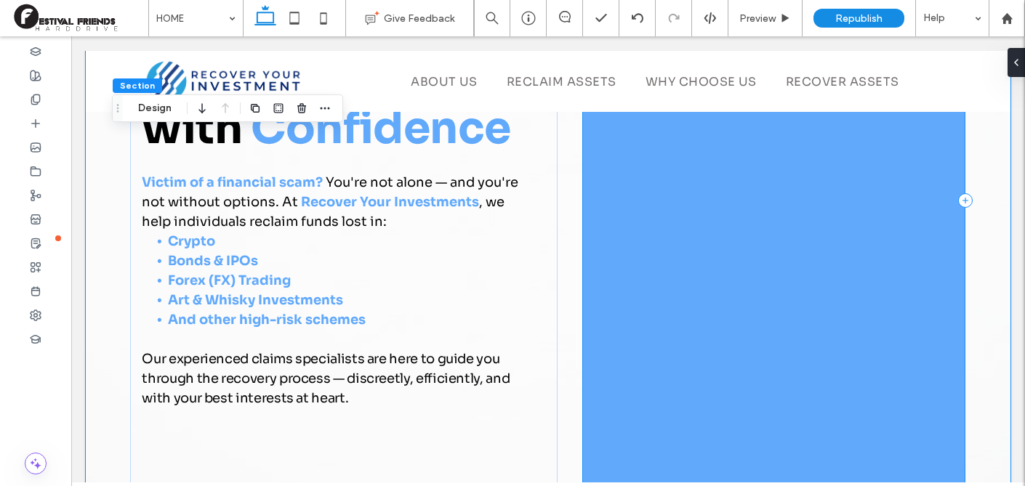
scroll to position [286, 0]
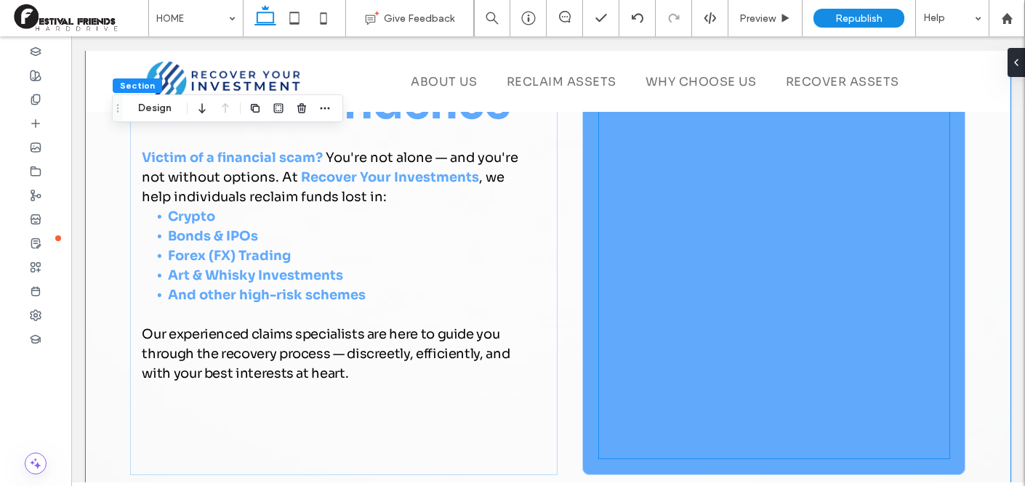
click at [737, 312] on div at bounding box center [774, 184] width 350 height 549
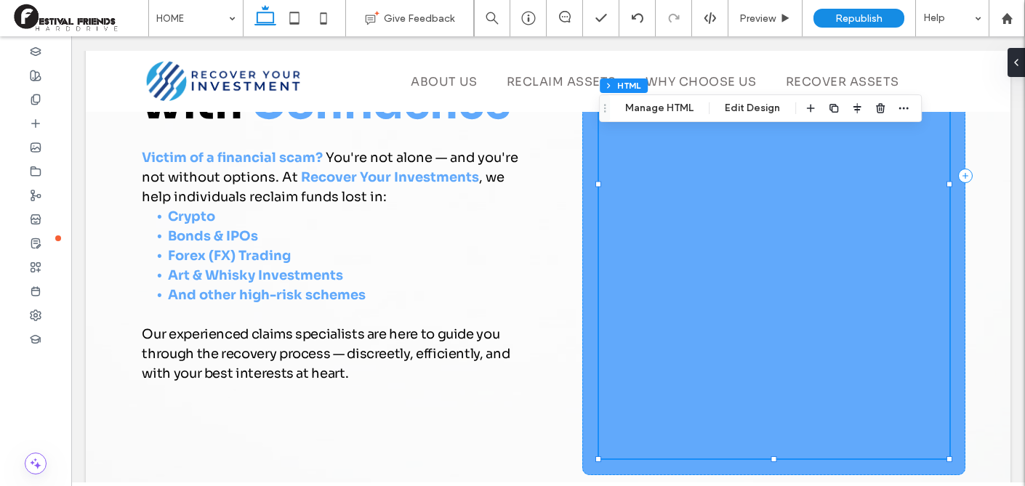
click at [737, 312] on div at bounding box center [774, 184] width 350 height 549
click at [40, 310] on icon at bounding box center [36, 316] width 12 height 12
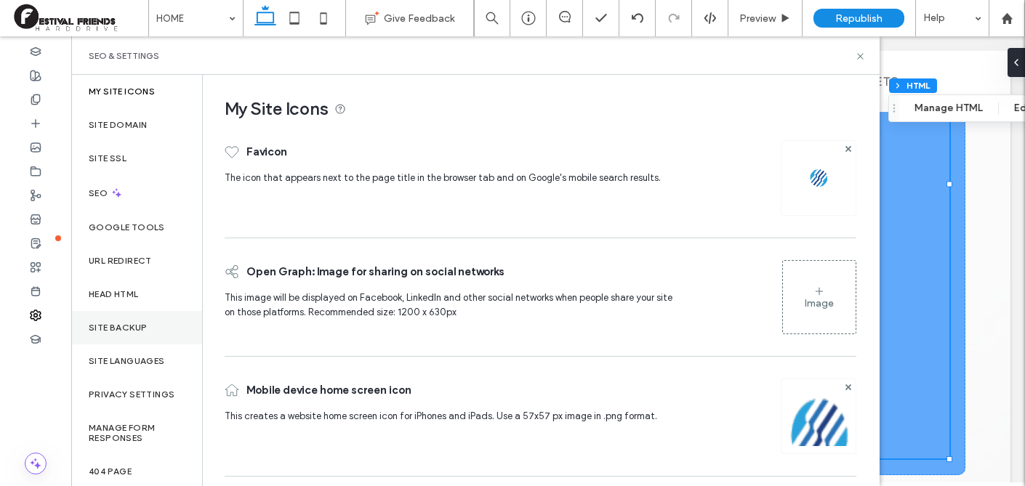
click at [112, 324] on label "Site backup" at bounding box center [118, 328] width 58 height 10
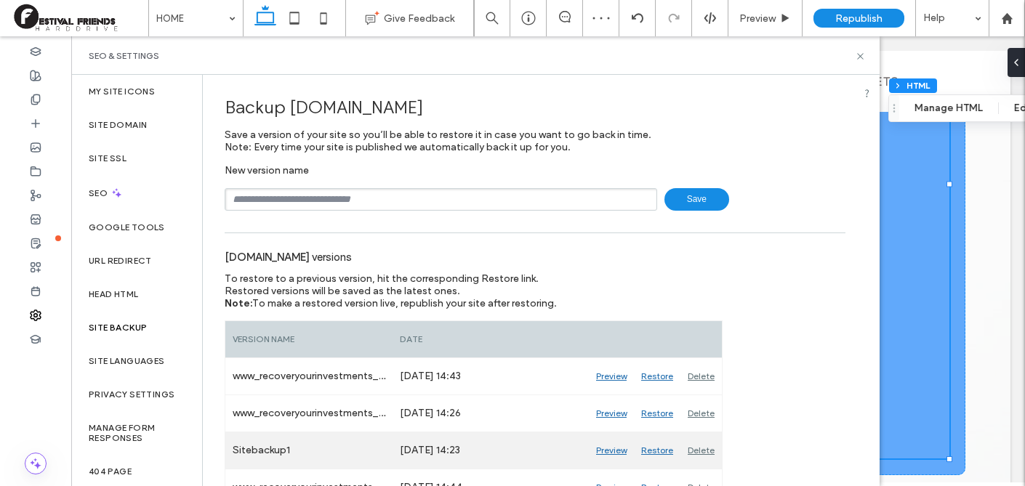
click at [659, 454] on div "Restore" at bounding box center [657, 451] width 47 height 36
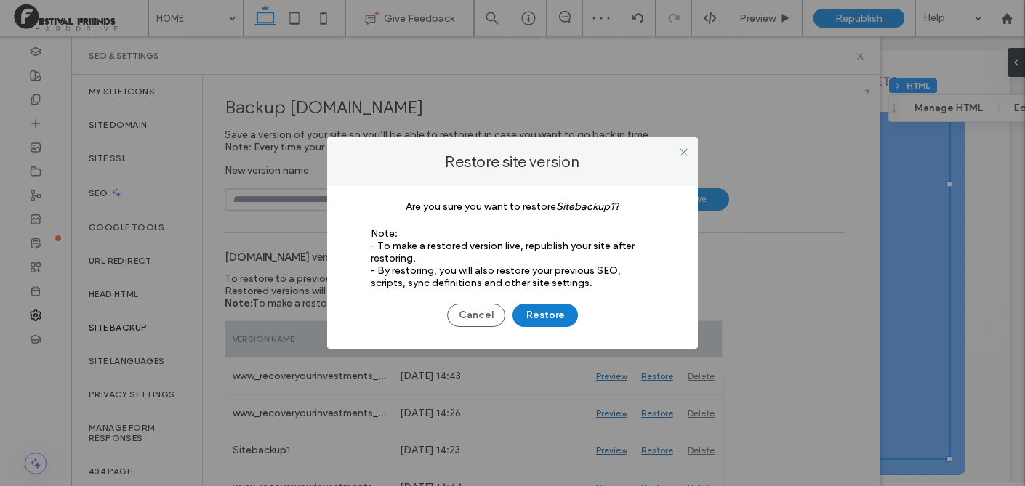
click at [549, 313] on button "Restore" at bounding box center [545, 315] width 65 height 23
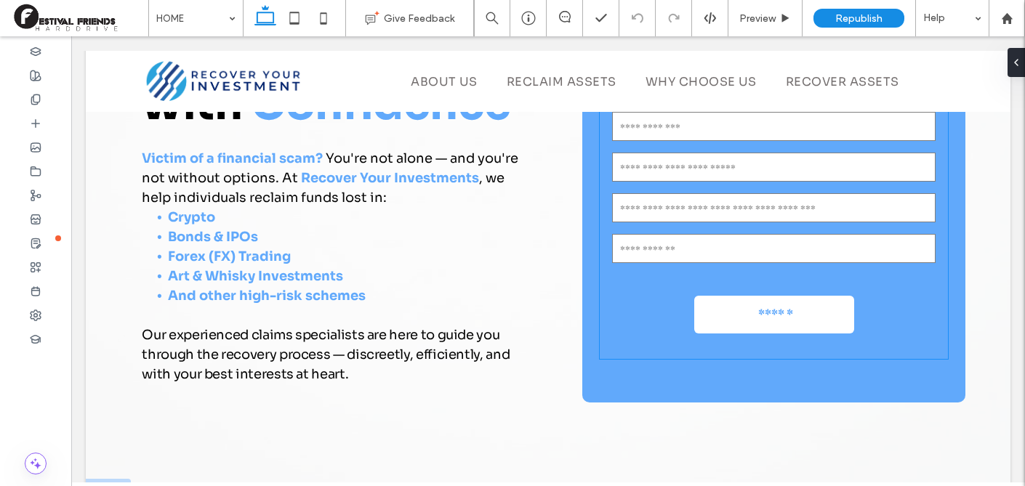
click at [629, 332] on form "Name: Email: Phone: Amount of Funds Invested: Type of Investment / [GEOGRAPHIC_…" at bounding box center [774, 184] width 348 height 349
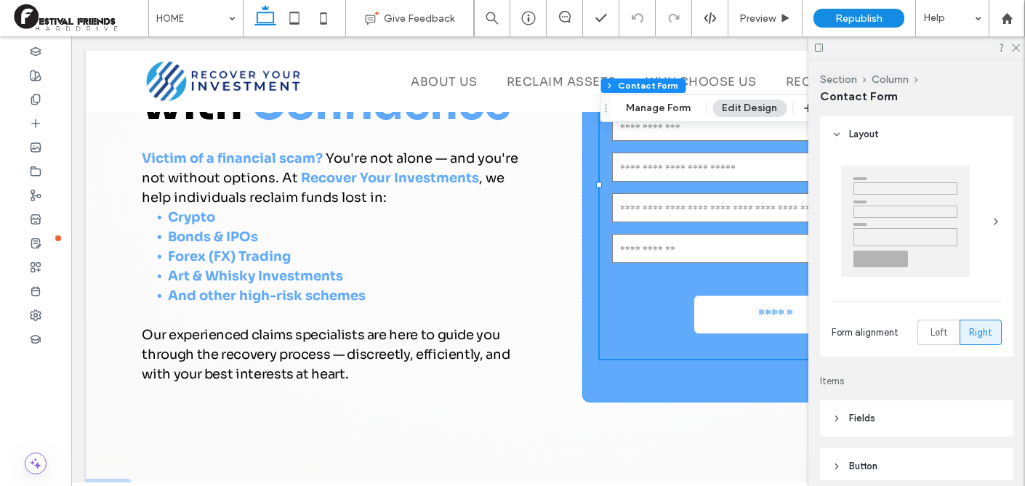
type input "*"
type input "***"
click at [626, 401] on div "Contact us Name: Email: Phone: Amount of Funds Invested: Type of Investment / N…" at bounding box center [773, 177] width 383 height 452
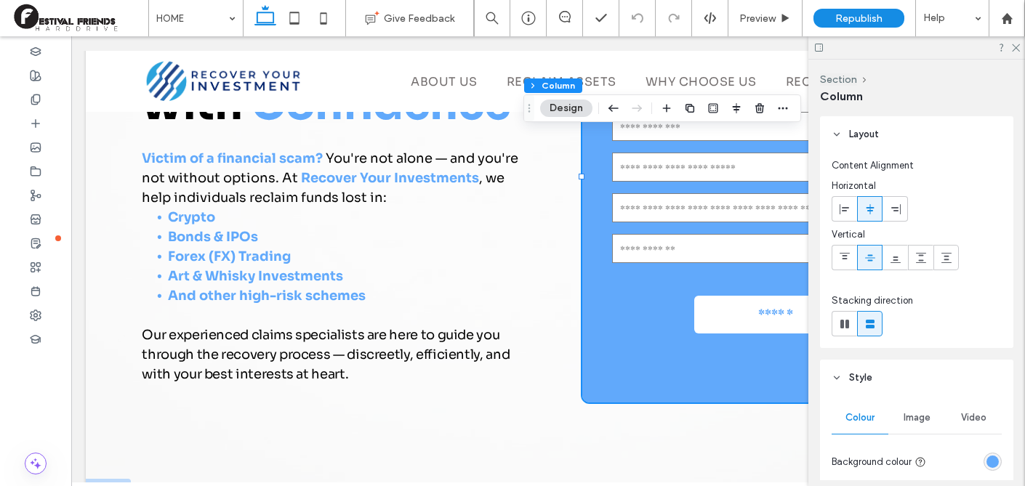
click at [989, 461] on div "rgba(97, 169, 251, 1)" at bounding box center [993, 462] width 12 height 12
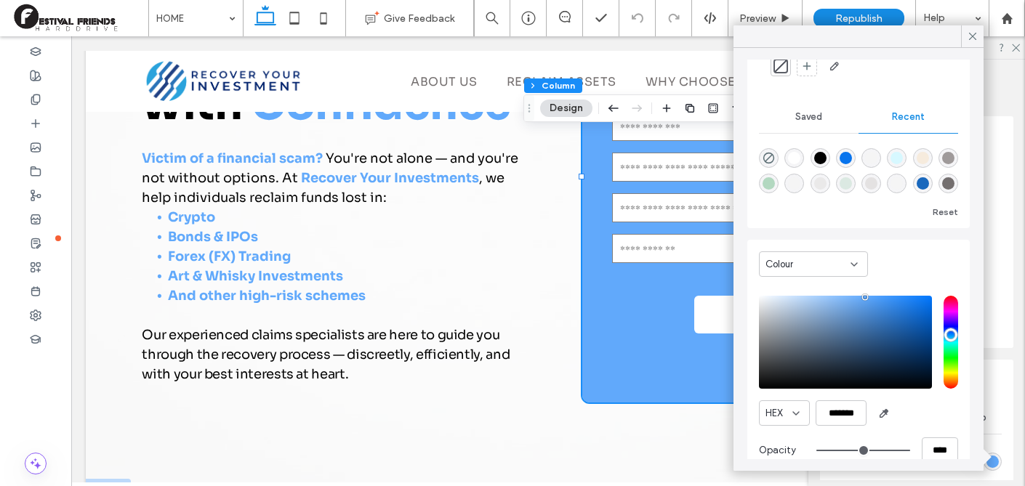
scroll to position [111, 0]
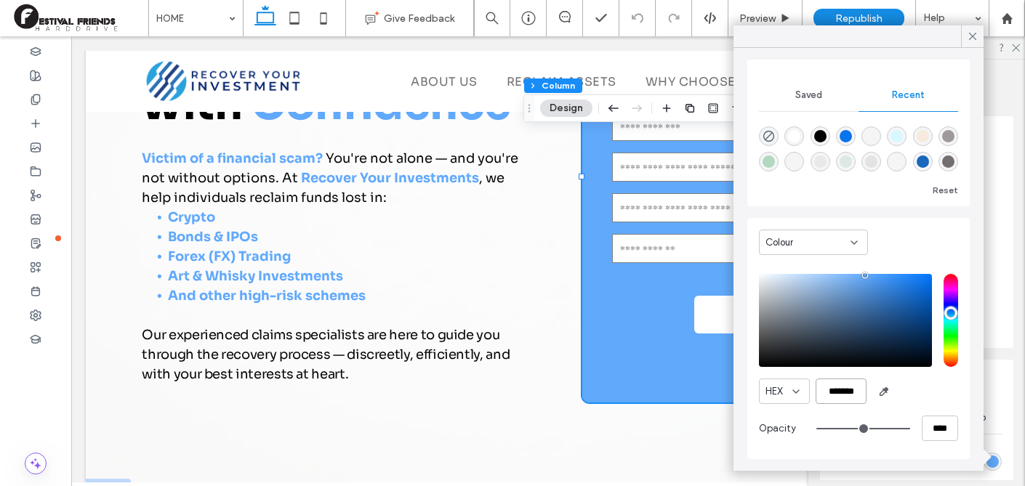
drag, startPoint x: 825, startPoint y: 393, endPoint x: 874, endPoint y: 405, distance: 51.0
click at [874, 405] on div "HEX ******* Opacity ****" at bounding box center [858, 359] width 199 height 185
click at [625, 359] on div at bounding box center [540, 371] width 186 height 44
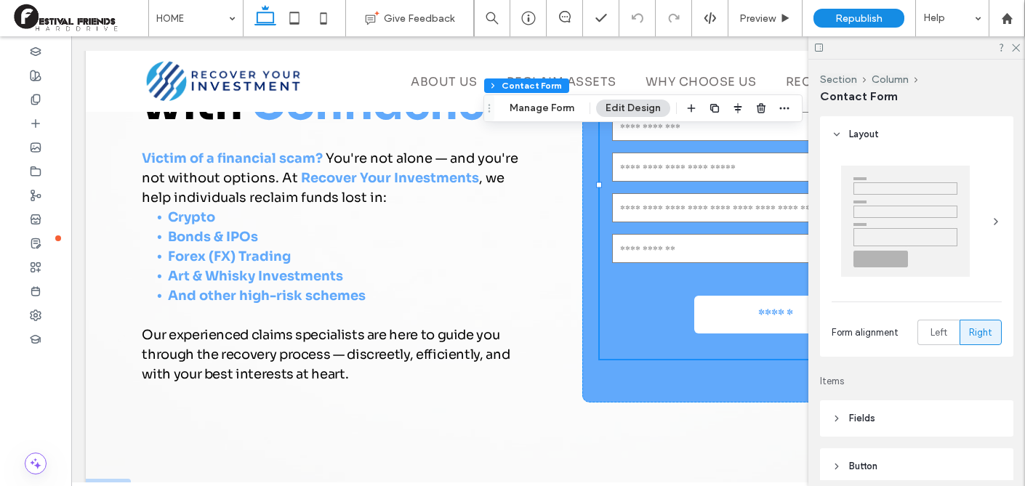
type input "*"
type input "***"
click at [628, 388] on div at bounding box center [540, 371] width 186 height 44
click at [604, 375] on div at bounding box center [540, 371] width 186 height 44
click at [633, 296] on form "Name: Email: Phone: Amount of Funds Invested: Type of Investment / [GEOGRAPHIC_…" at bounding box center [774, 184] width 348 height 349
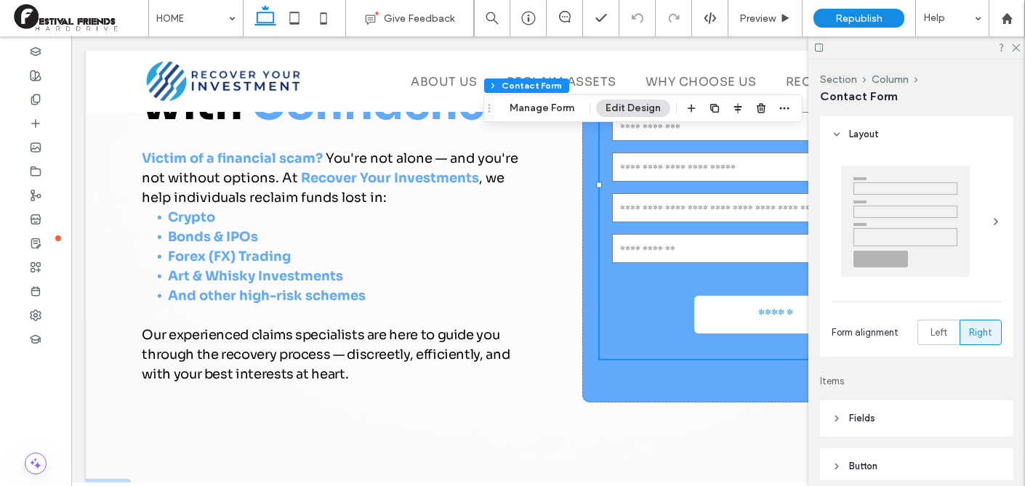
click at [692, 350] on form "Name: Email: Phone: Amount of Funds Invested: Type of Investment / [GEOGRAPHIC_…" at bounding box center [774, 184] width 348 height 349
click at [1014, 48] on icon at bounding box center [1015, 46] width 9 height 9
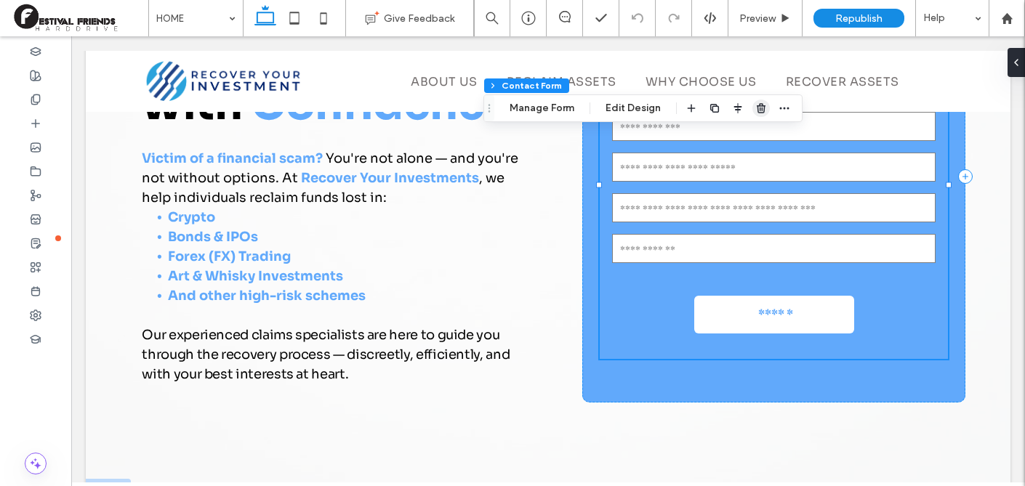
click at [761, 111] on icon "button" at bounding box center [761, 109] width 12 height 12
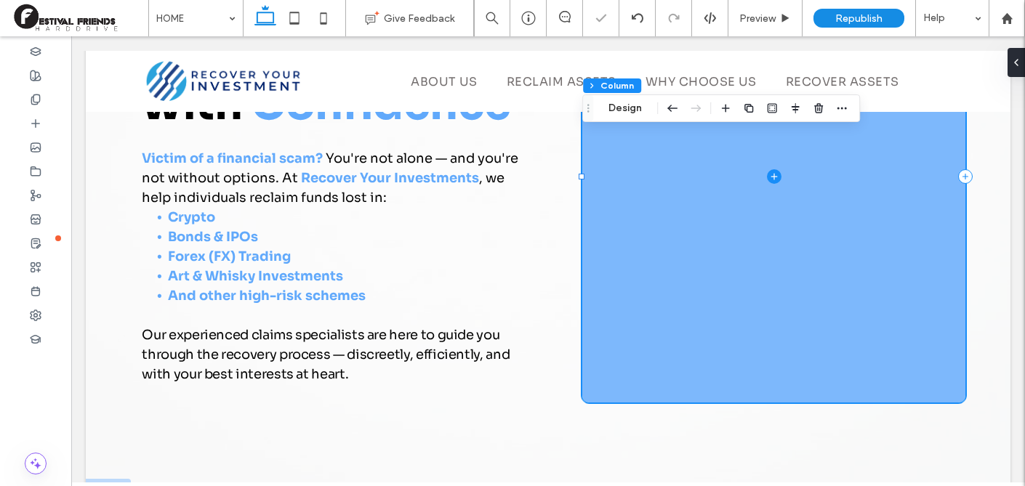
click at [778, 177] on icon at bounding box center [774, 176] width 15 height 15
click at [771, 173] on icon at bounding box center [774, 176] width 15 height 15
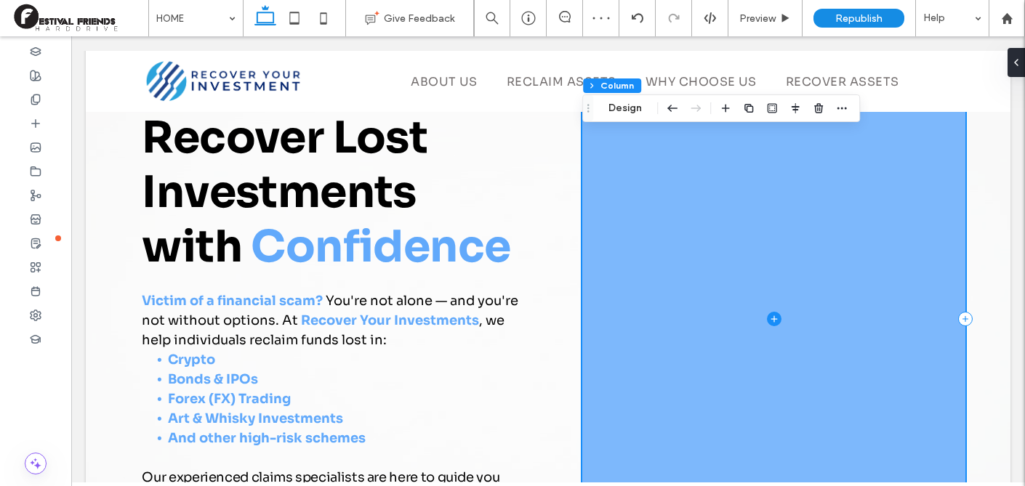
scroll to position [68, 0]
click at [772, 319] on icon at bounding box center [774, 319] width 7 height 1
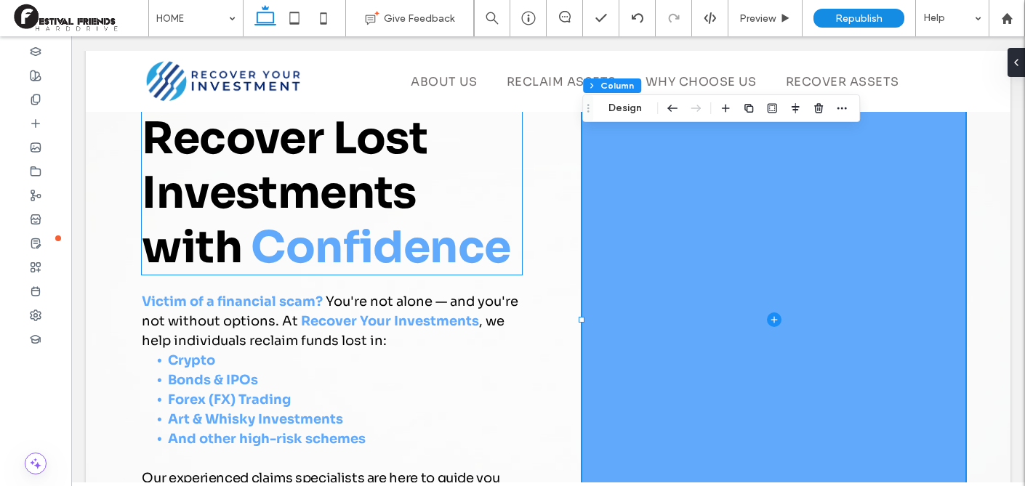
click at [491, 169] on h1 "Recover Lost Investments with Confidence" at bounding box center [332, 193] width 380 height 164
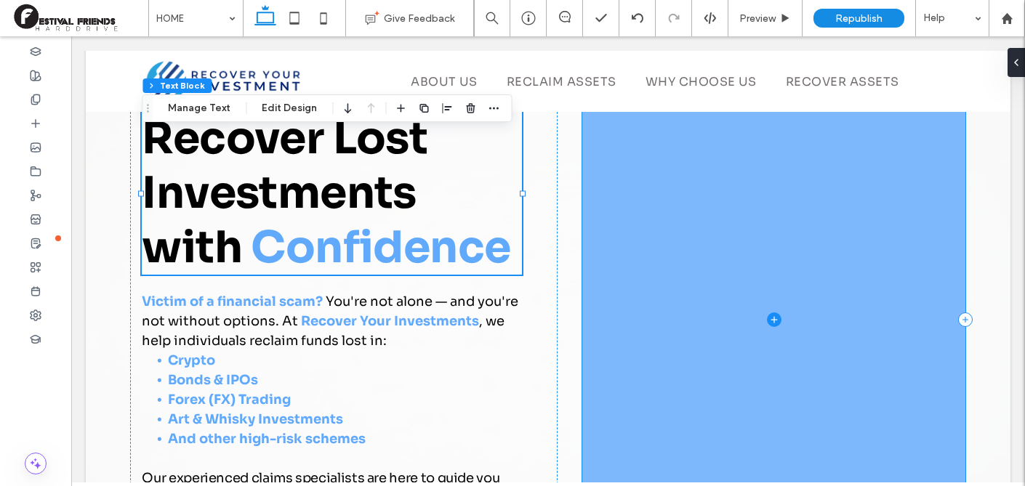
click at [775, 317] on icon at bounding box center [774, 320] width 15 height 15
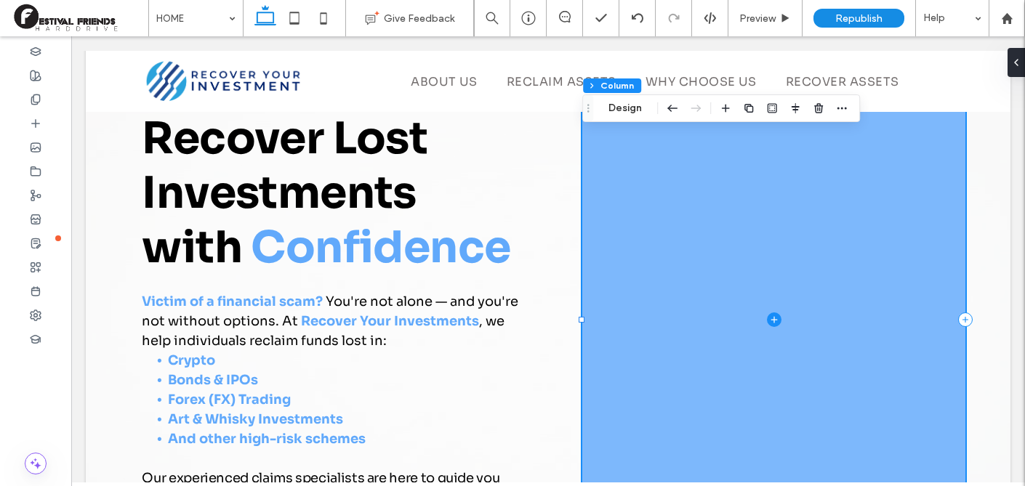
click at [771, 317] on icon at bounding box center [774, 320] width 15 height 15
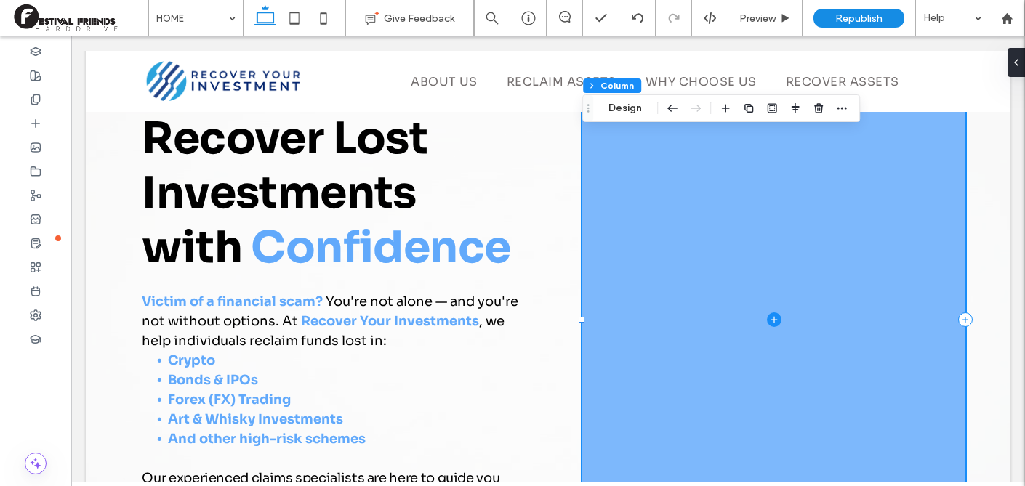
click at [771, 319] on icon at bounding box center [774, 319] width 7 height 1
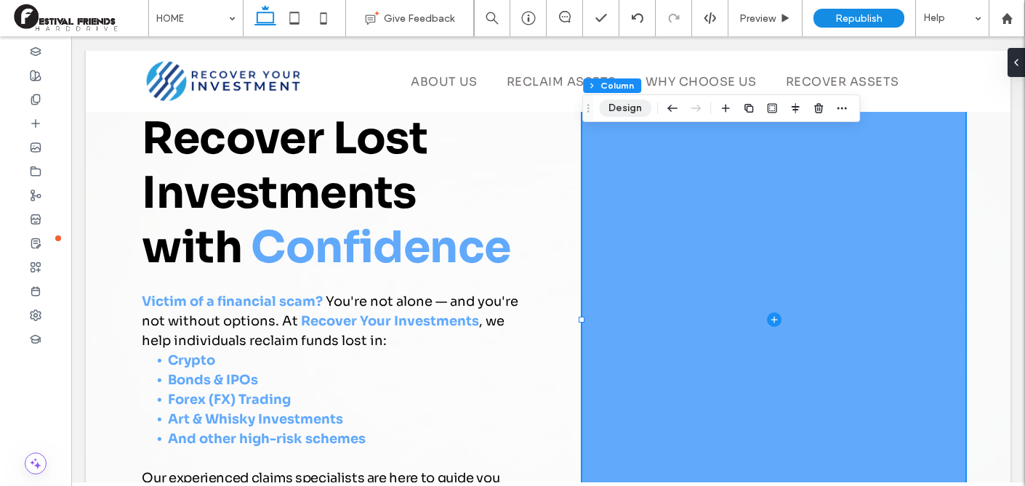
click at [622, 112] on button "Design" at bounding box center [625, 108] width 52 height 17
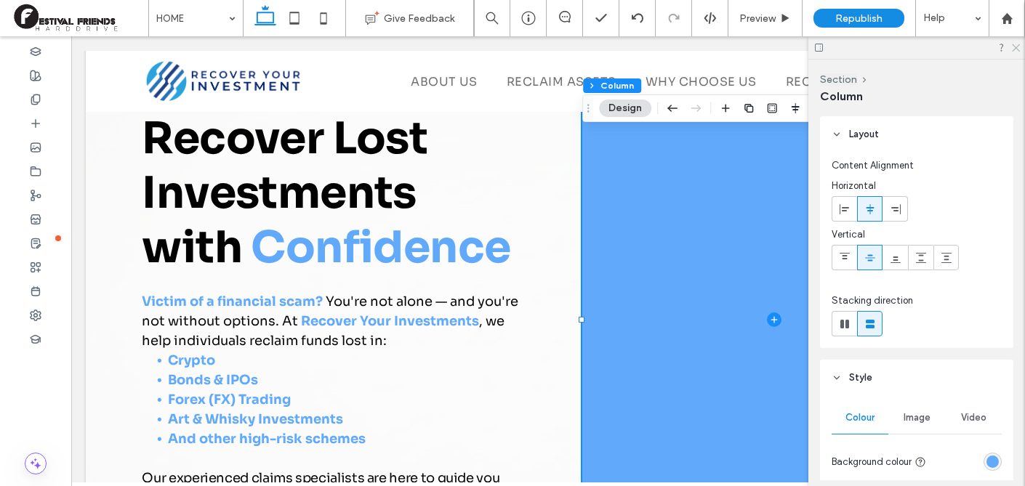
click at [1019, 44] on icon at bounding box center [1015, 46] width 9 height 9
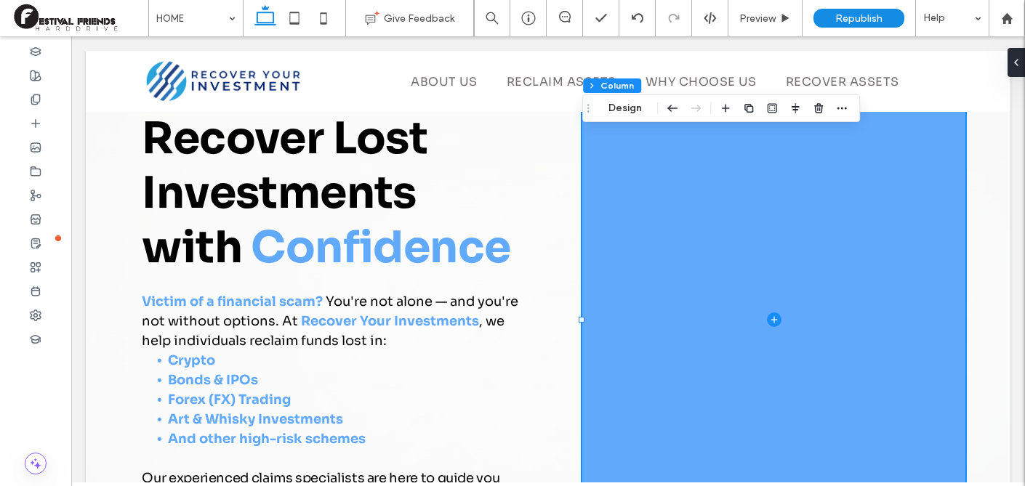
click at [980, 144] on div "Recover Lost Investments with Confidence Victim of a financial scam? You're not…" at bounding box center [548, 311] width 873 height 656
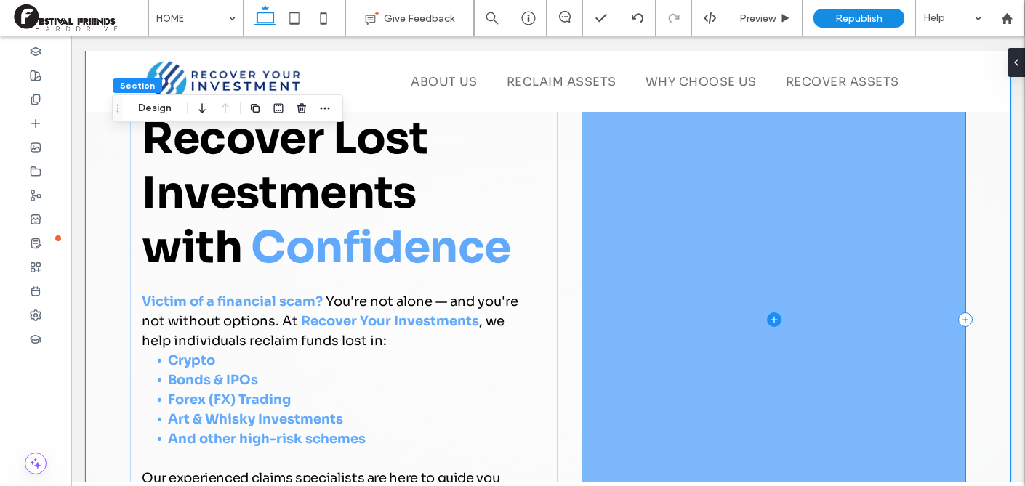
click at [770, 319] on icon at bounding box center [774, 320] width 15 height 15
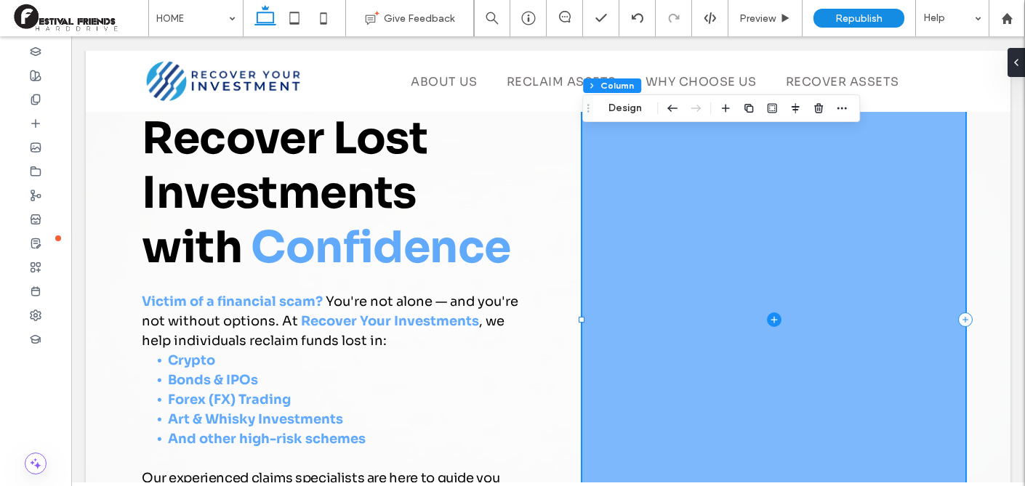
click at [770, 319] on icon at bounding box center [774, 320] width 15 height 15
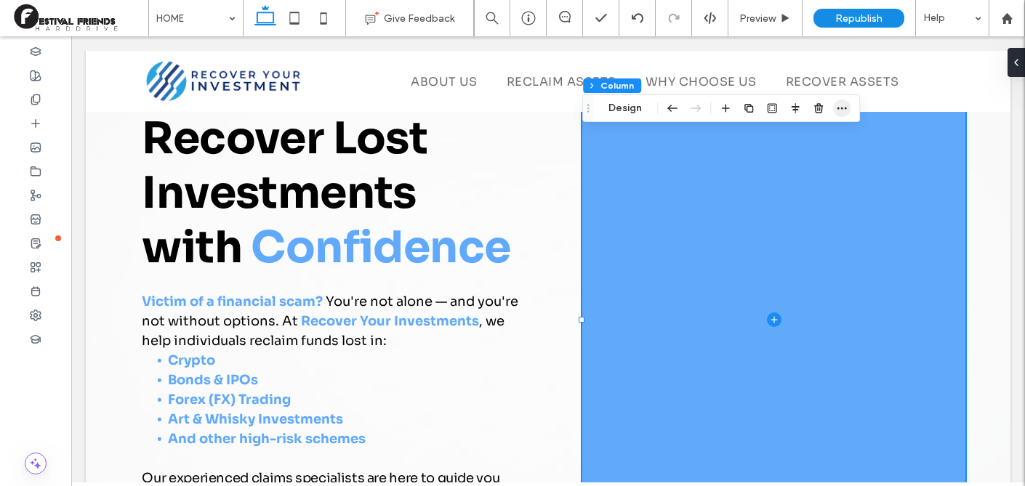
click at [843, 115] on span "button" at bounding box center [841, 108] width 17 height 17
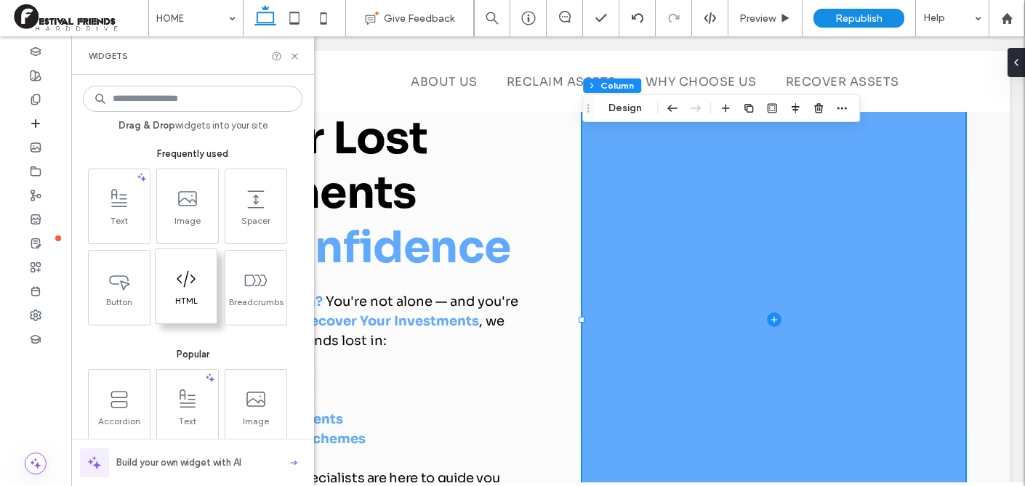
drag, startPoint x: 185, startPoint y: 299, endPoint x: 737, endPoint y: 305, distance: 551.9
click at [185, 299] on span "HTML" at bounding box center [186, 305] width 61 height 20
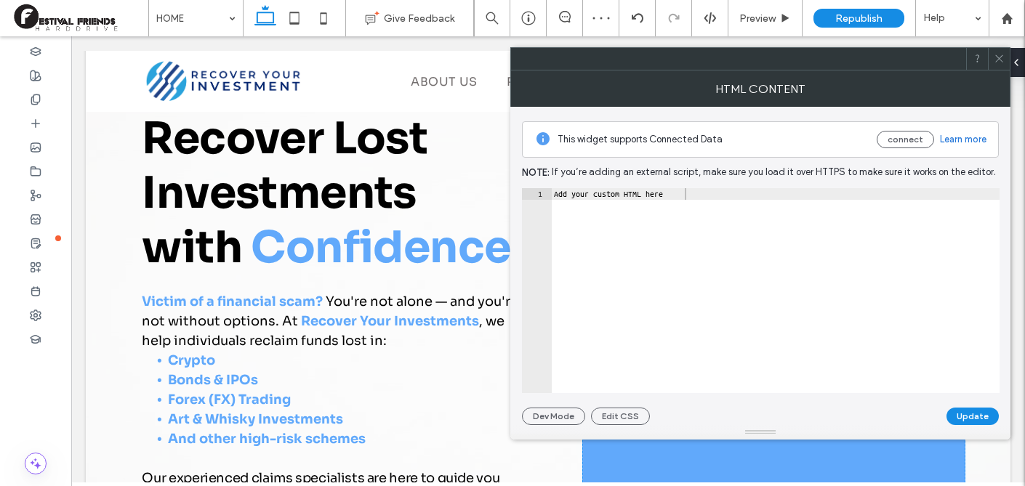
click at [671, 184] on div "This widget supports Connected Data connect Learn more Note: If you’re adding a…" at bounding box center [760, 266] width 477 height 318
type textarea "**********"
click at [672, 191] on div "Add your custom HTML here" at bounding box center [775, 302] width 449 height 228
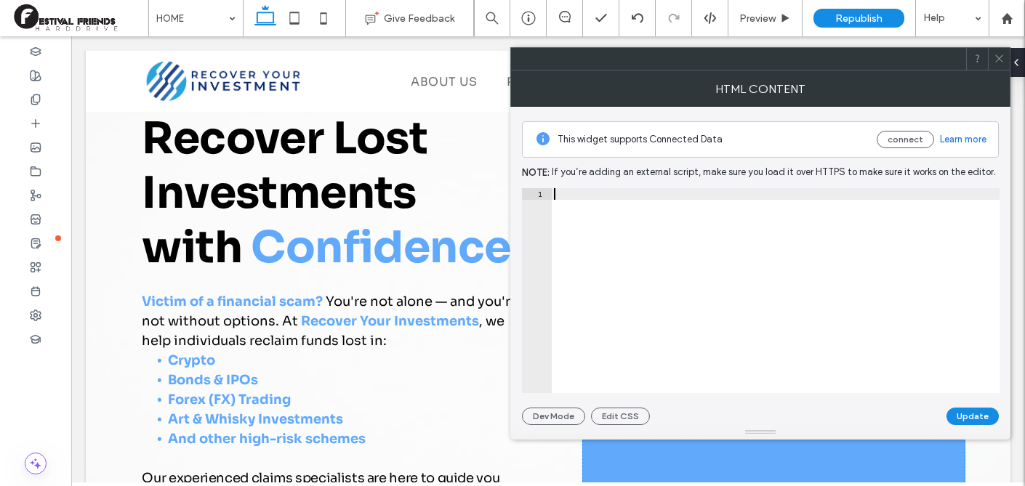
paste textarea "Cursor at row 1"
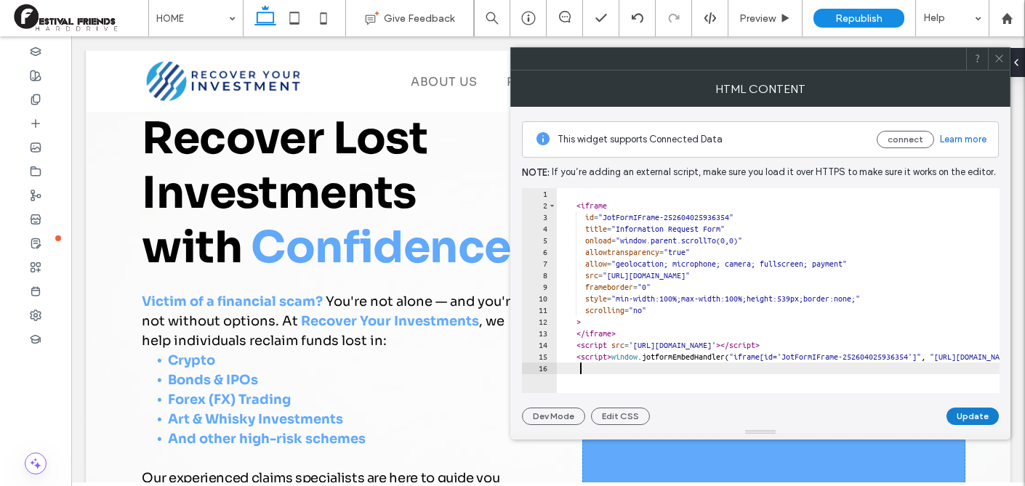
click at [979, 417] on button "Update" at bounding box center [973, 416] width 52 height 17
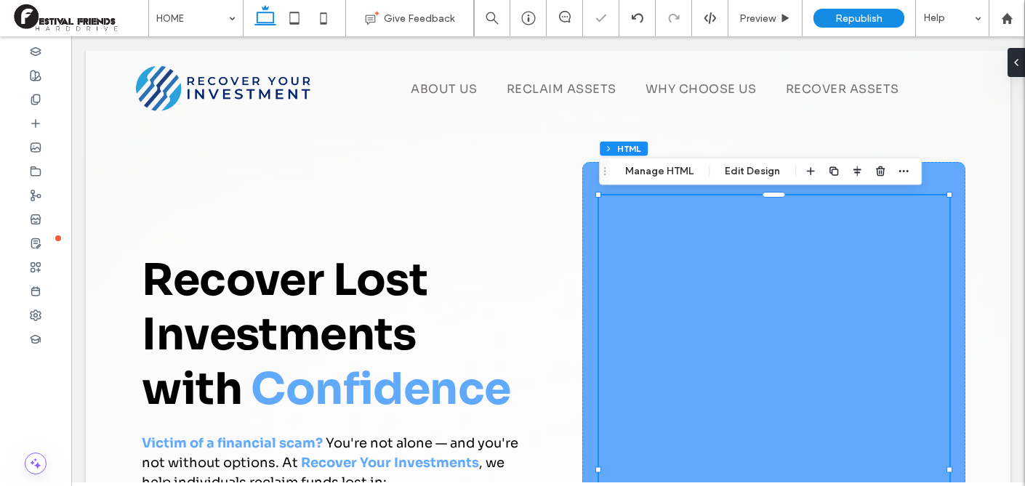
scroll to position [0, 0]
click at [594, 282] on div at bounding box center [773, 461] width 383 height 599
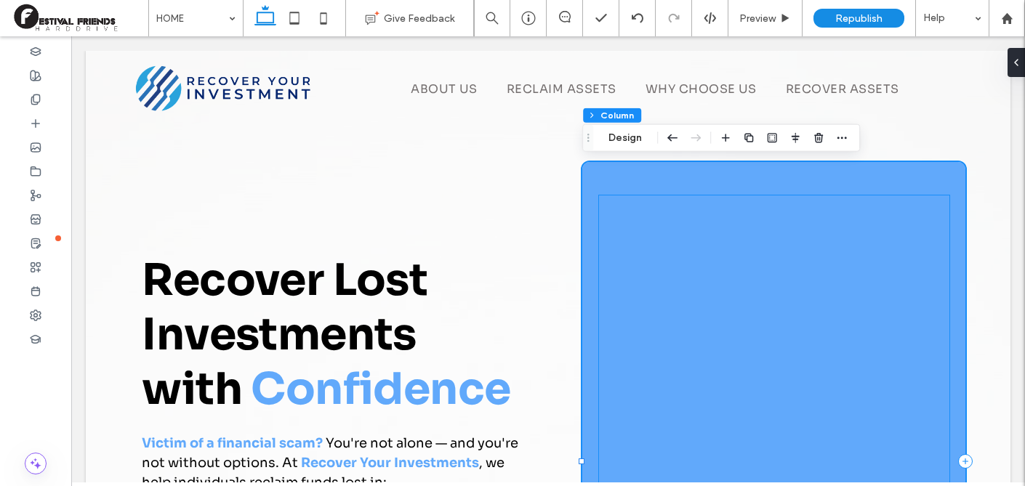
click at [606, 207] on div at bounding box center [774, 470] width 350 height 549
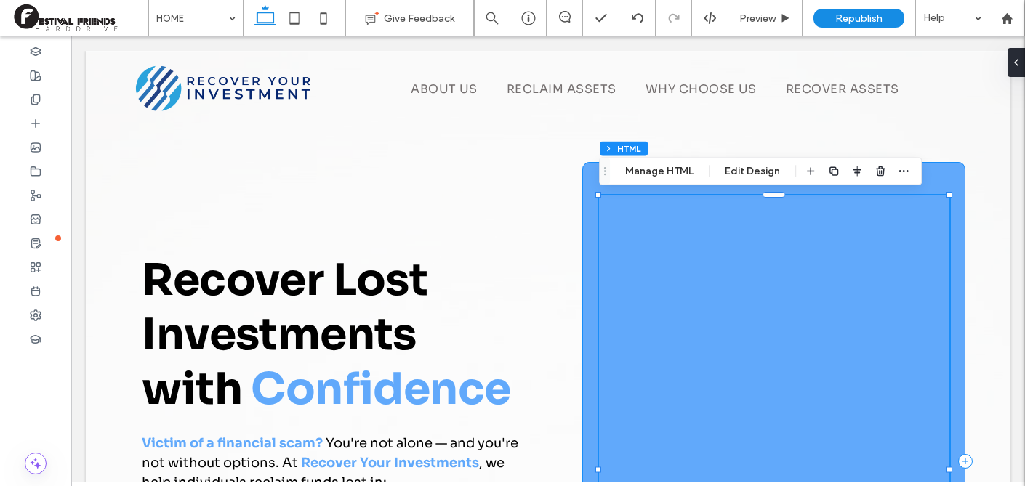
click at [586, 223] on div at bounding box center [773, 461] width 383 height 599
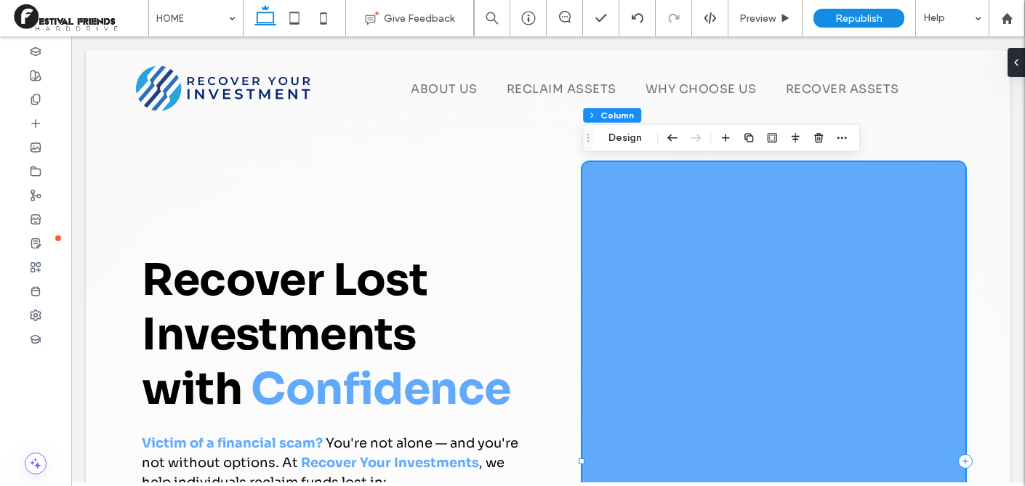
click at [586, 223] on div at bounding box center [773, 461] width 383 height 599
click at [613, 142] on button "Design" at bounding box center [625, 137] width 52 height 17
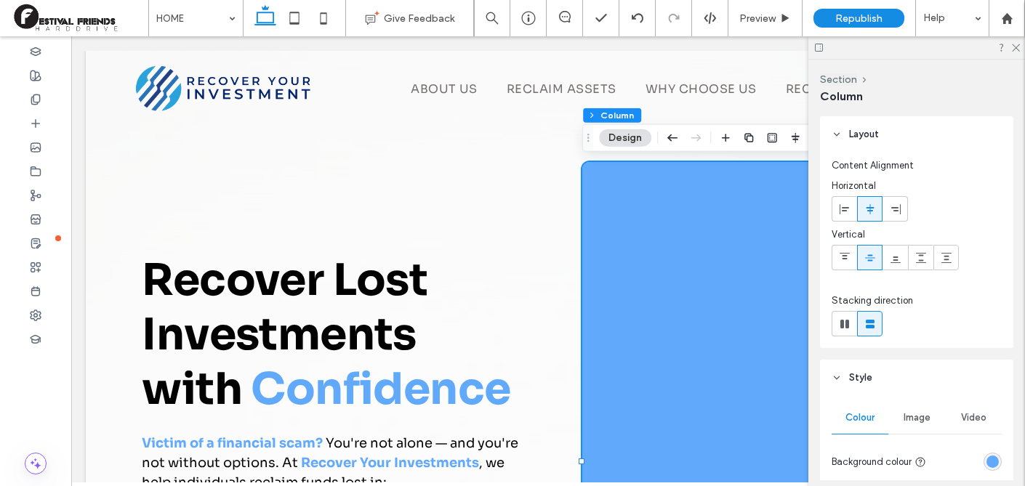
click at [997, 459] on div "rgba(97, 169, 251, 1)" at bounding box center [993, 462] width 12 height 12
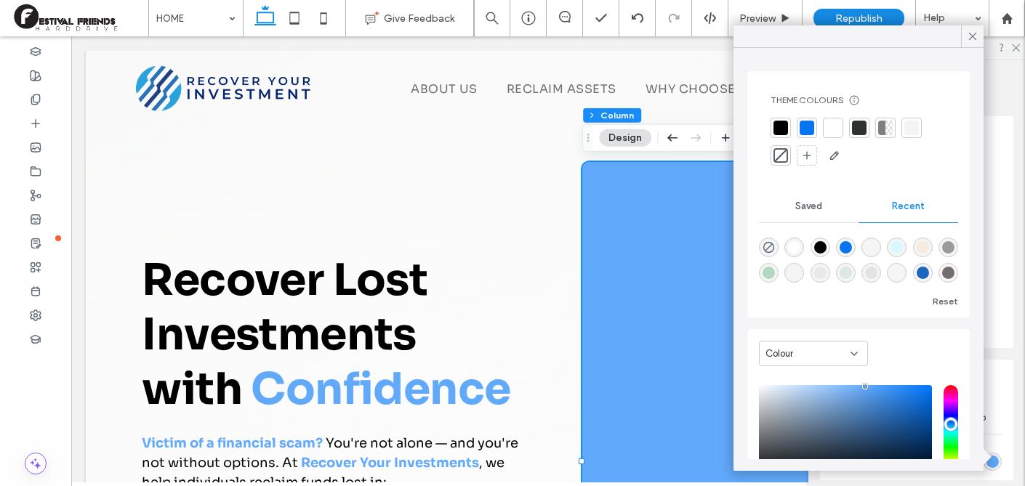
scroll to position [111, 0]
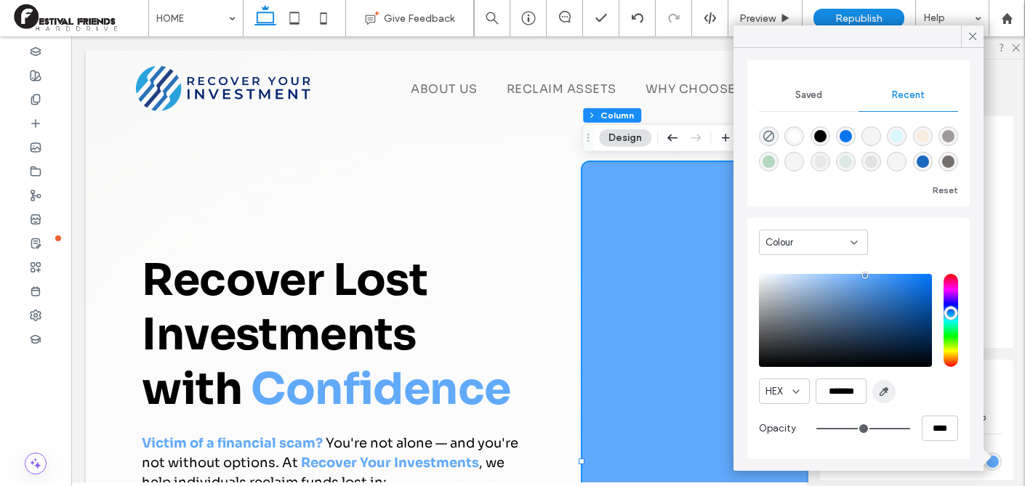
click at [883, 389] on use "button" at bounding box center [885, 392] width 8 height 8
type input "*******"
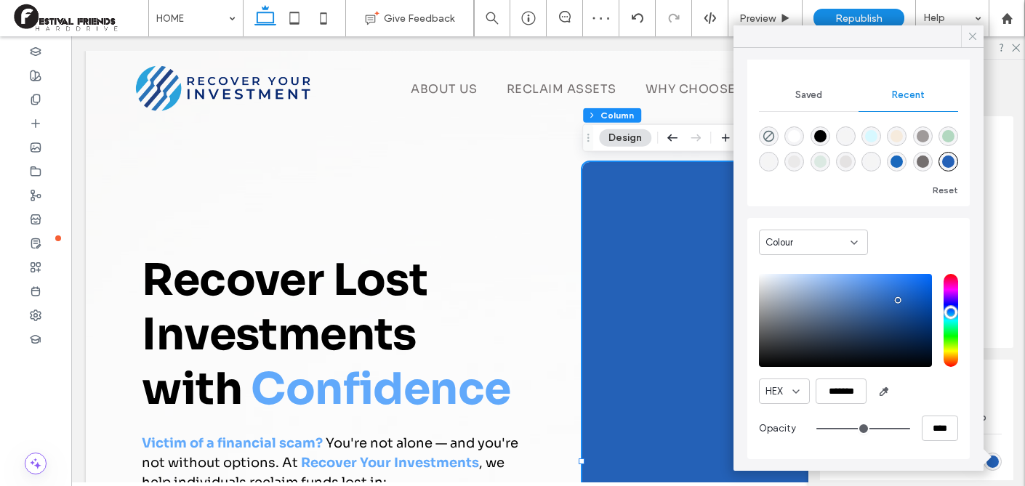
click at [976, 37] on icon at bounding box center [972, 36] width 13 height 13
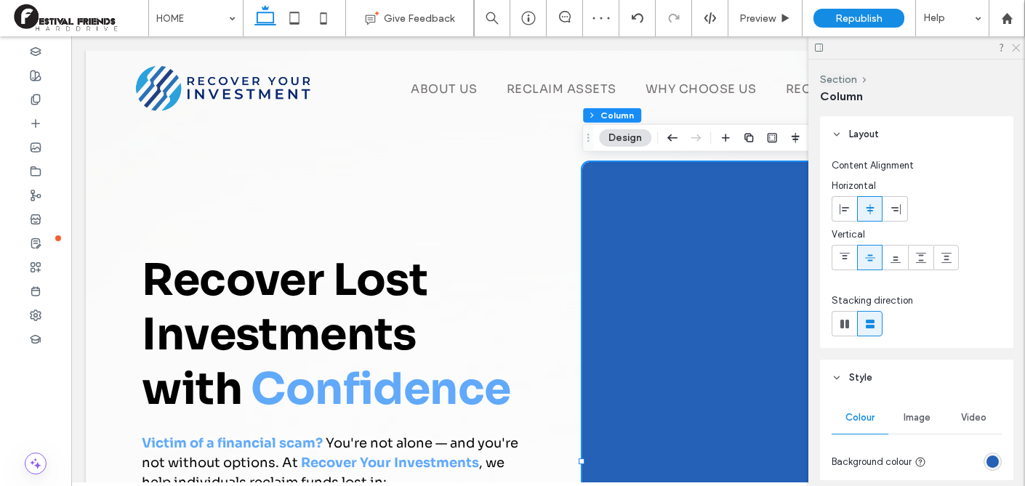
click at [1017, 47] on use at bounding box center [1016, 48] width 8 height 8
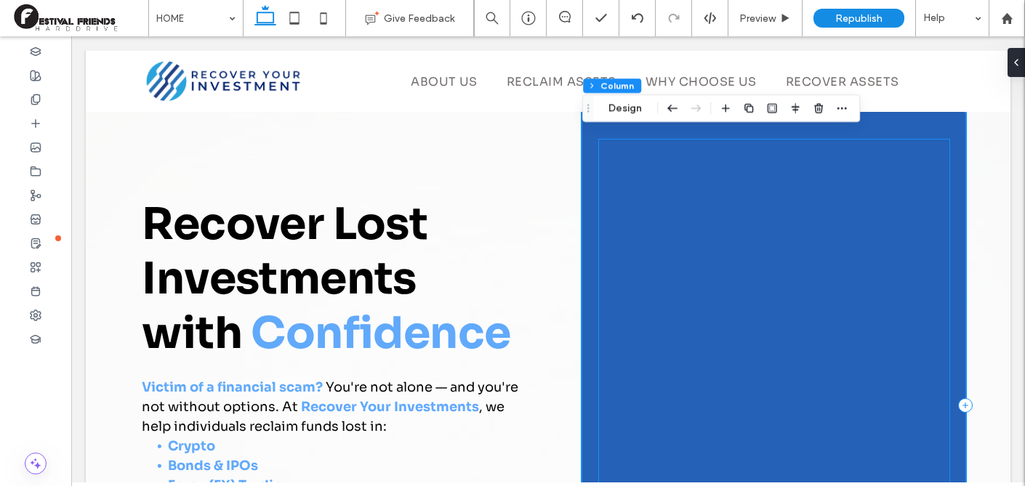
scroll to position [0, 0]
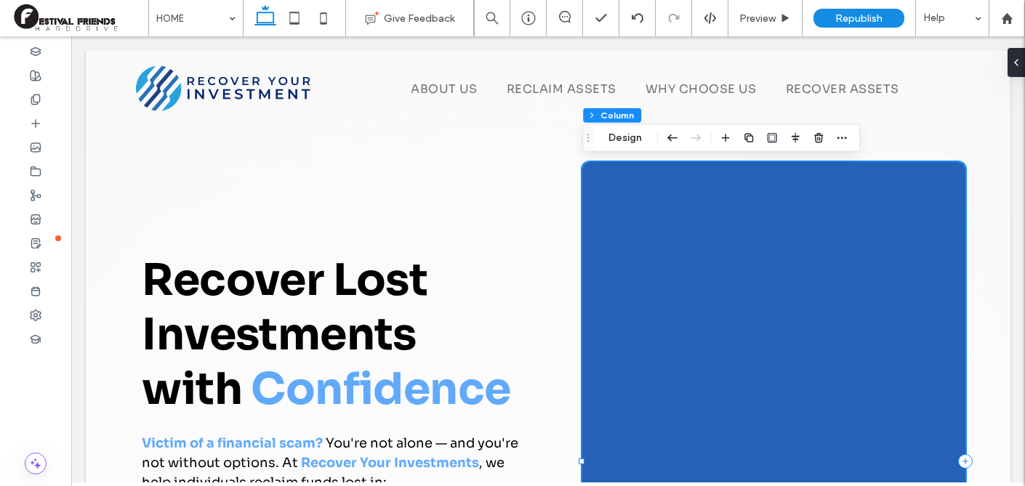
click at [593, 178] on div at bounding box center [773, 461] width 383 height 599
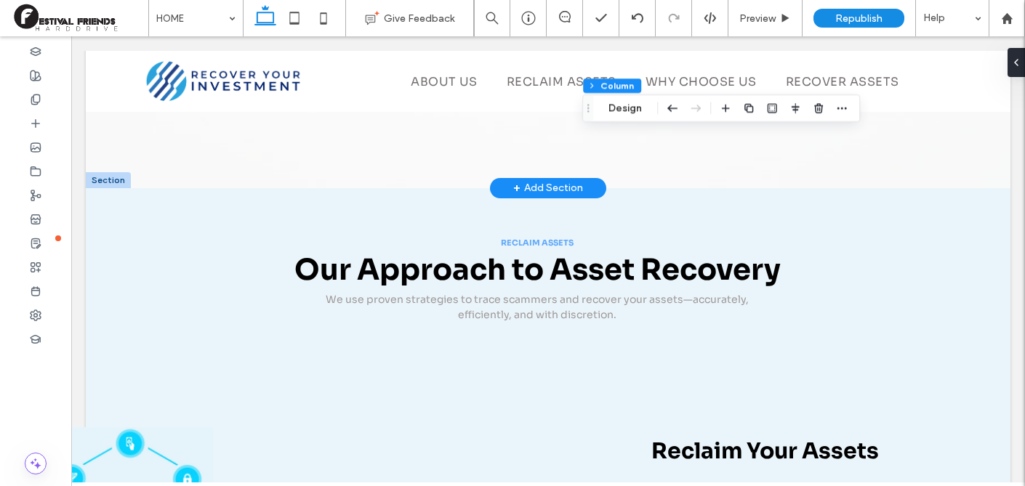
scroll to position [149, 0]
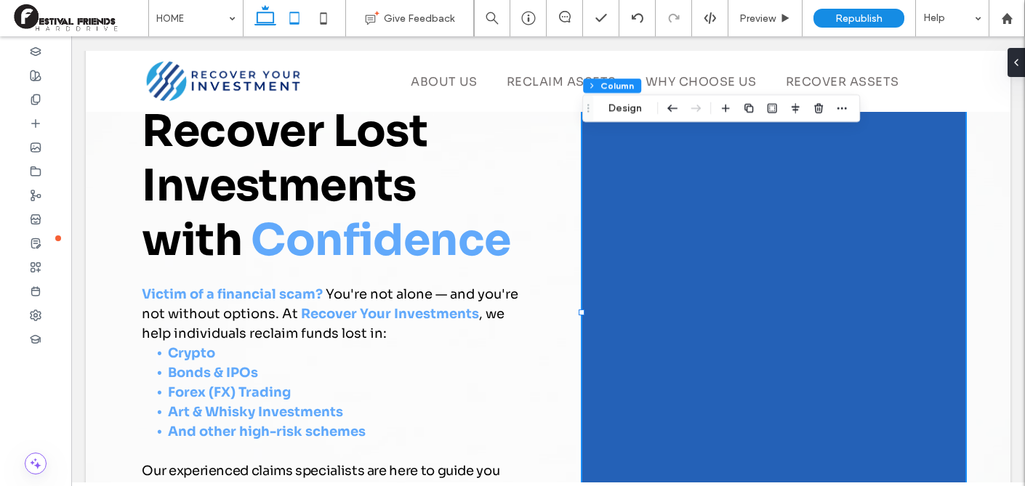
click at [297, 20] on icon at bounding box center [294, 18] width 29 height 29
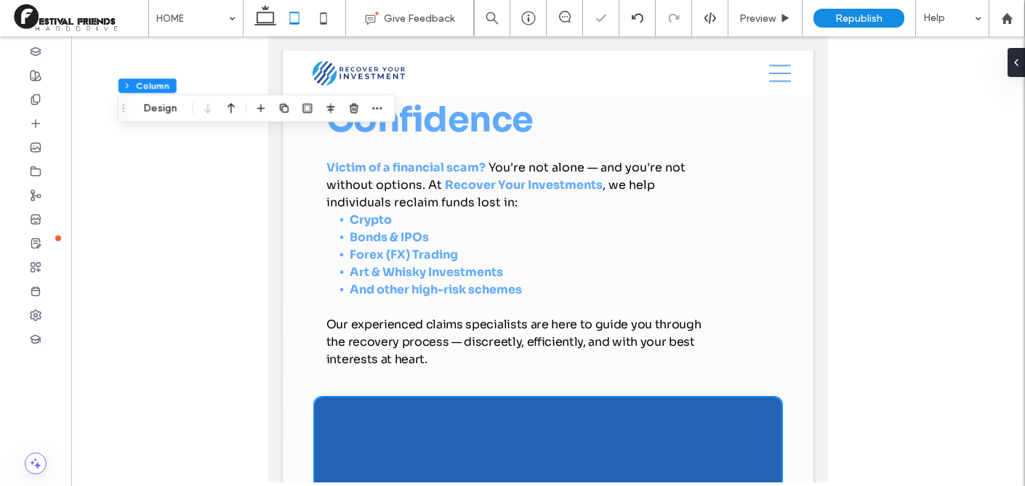
type input "*"
type input "***"
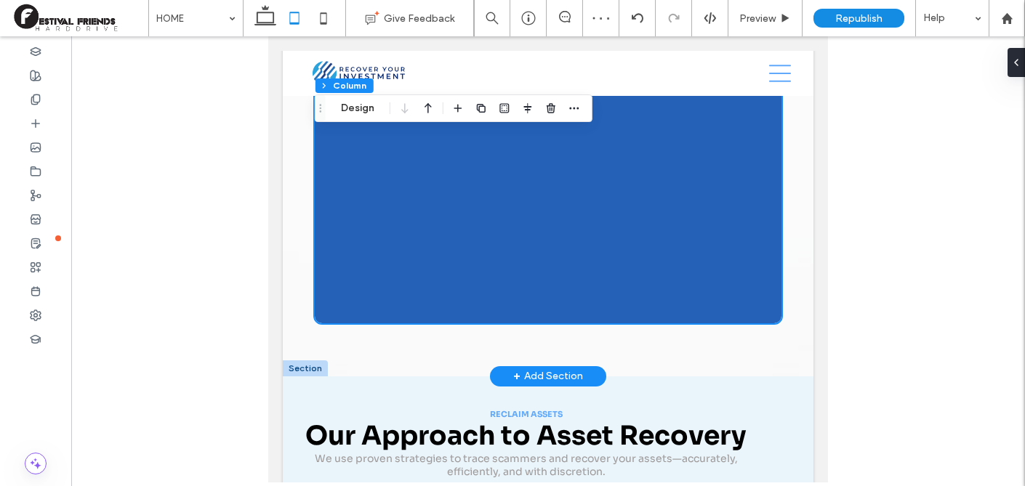
scroll to position [782, 0]
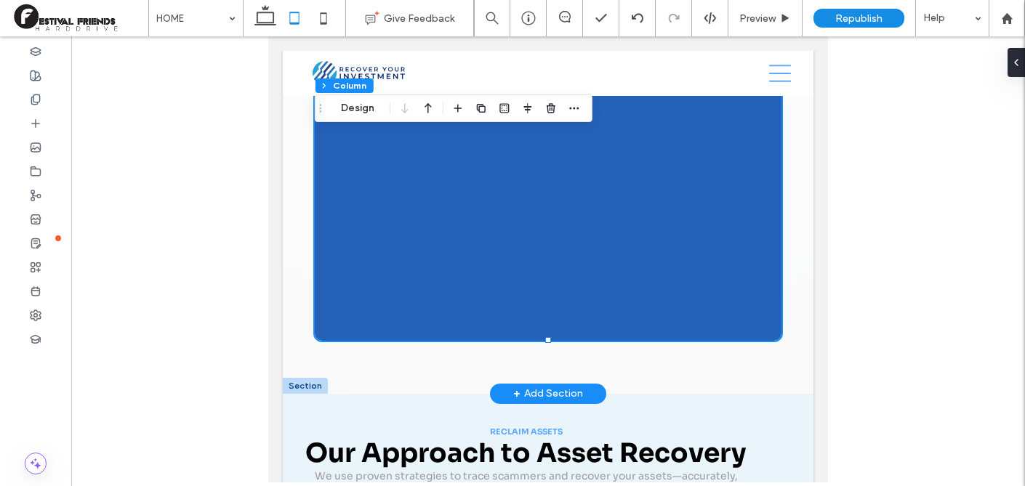
click at [778, 334] on div at bounding box center [548, 52] width 467 height 576
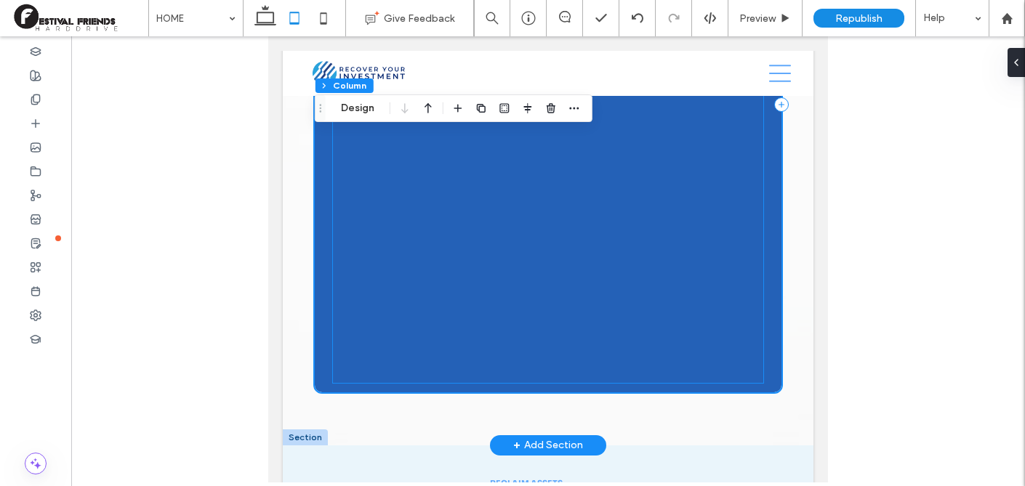
scroll to position [717, 0]
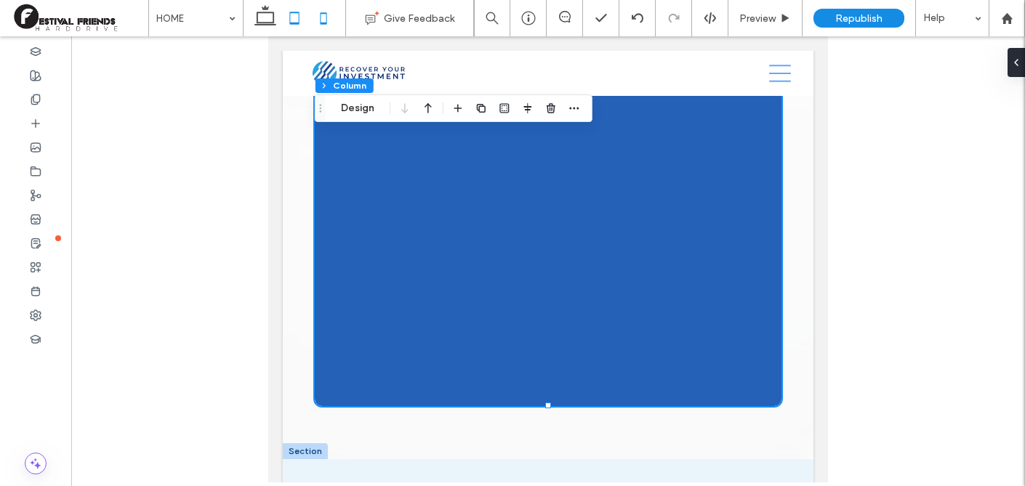
click at [329, 20] on icon at bounding box center [323, 18] width 29 height 29
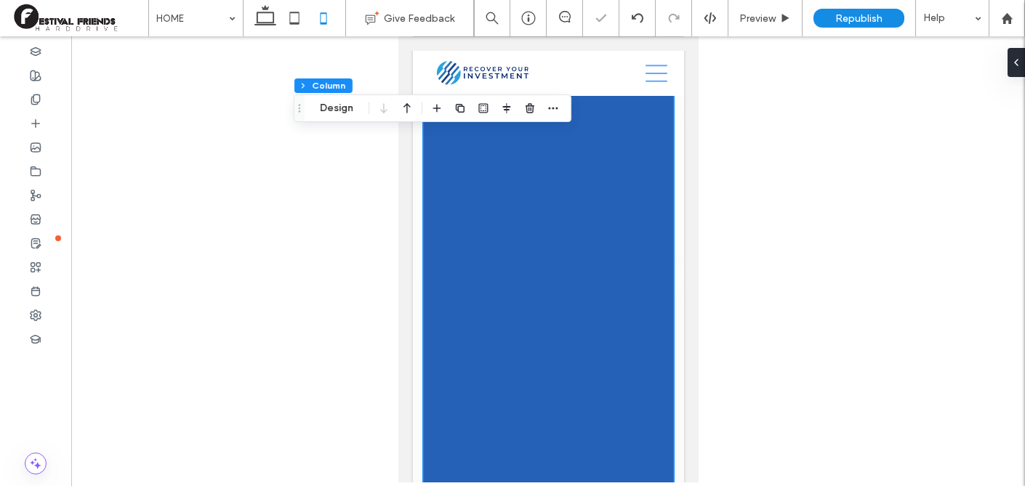
type input "**"
type input "***"
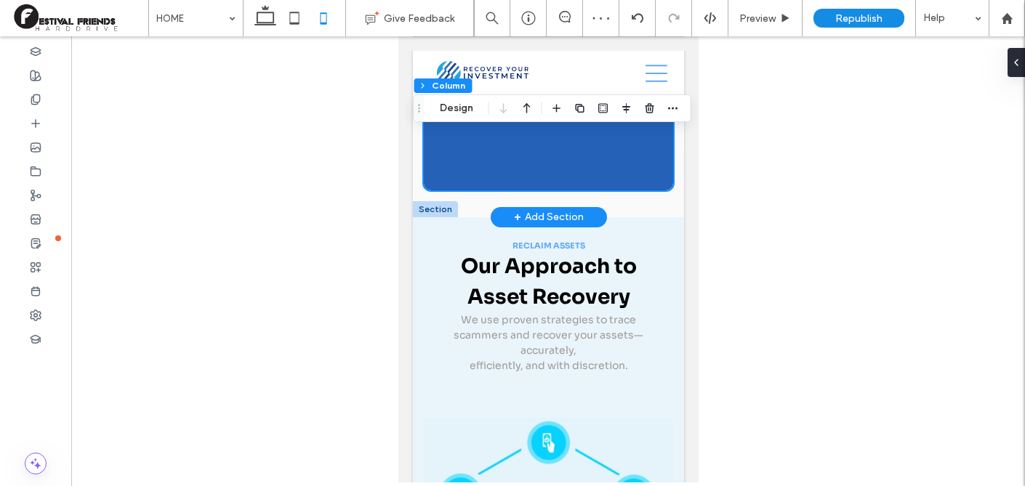
scroll to position [975, 0]
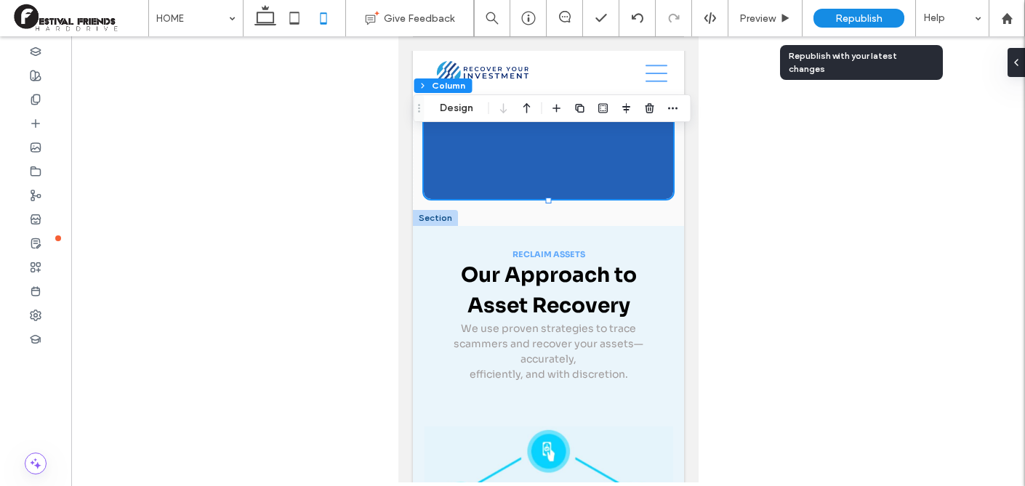
click at [850, 23] on span "Republish" at bounding box center [858, 18] width 47 height 12
